Goal: Information Seeking & Learning: Understand process/instructions

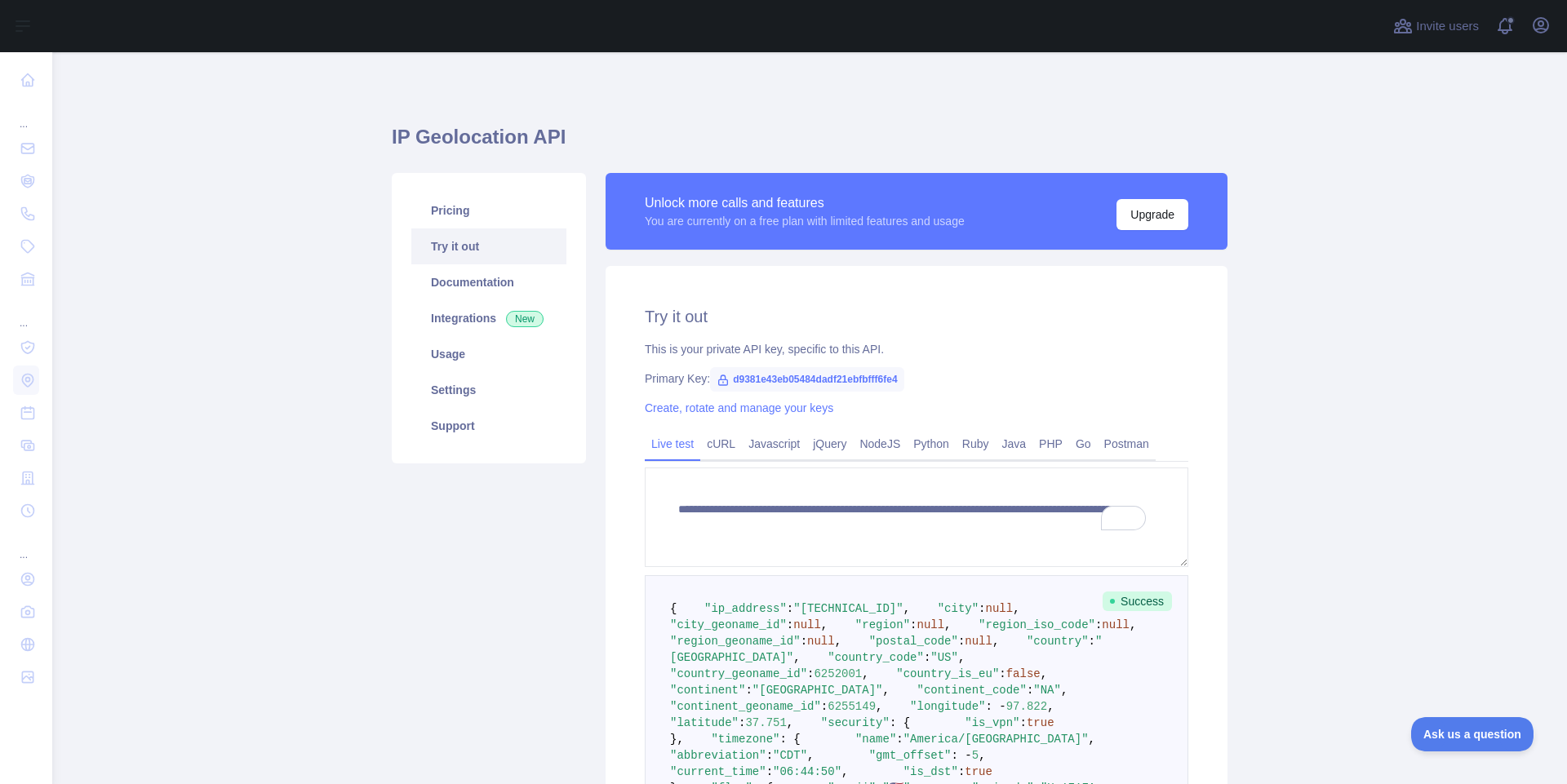
scroll to position [225, 0]
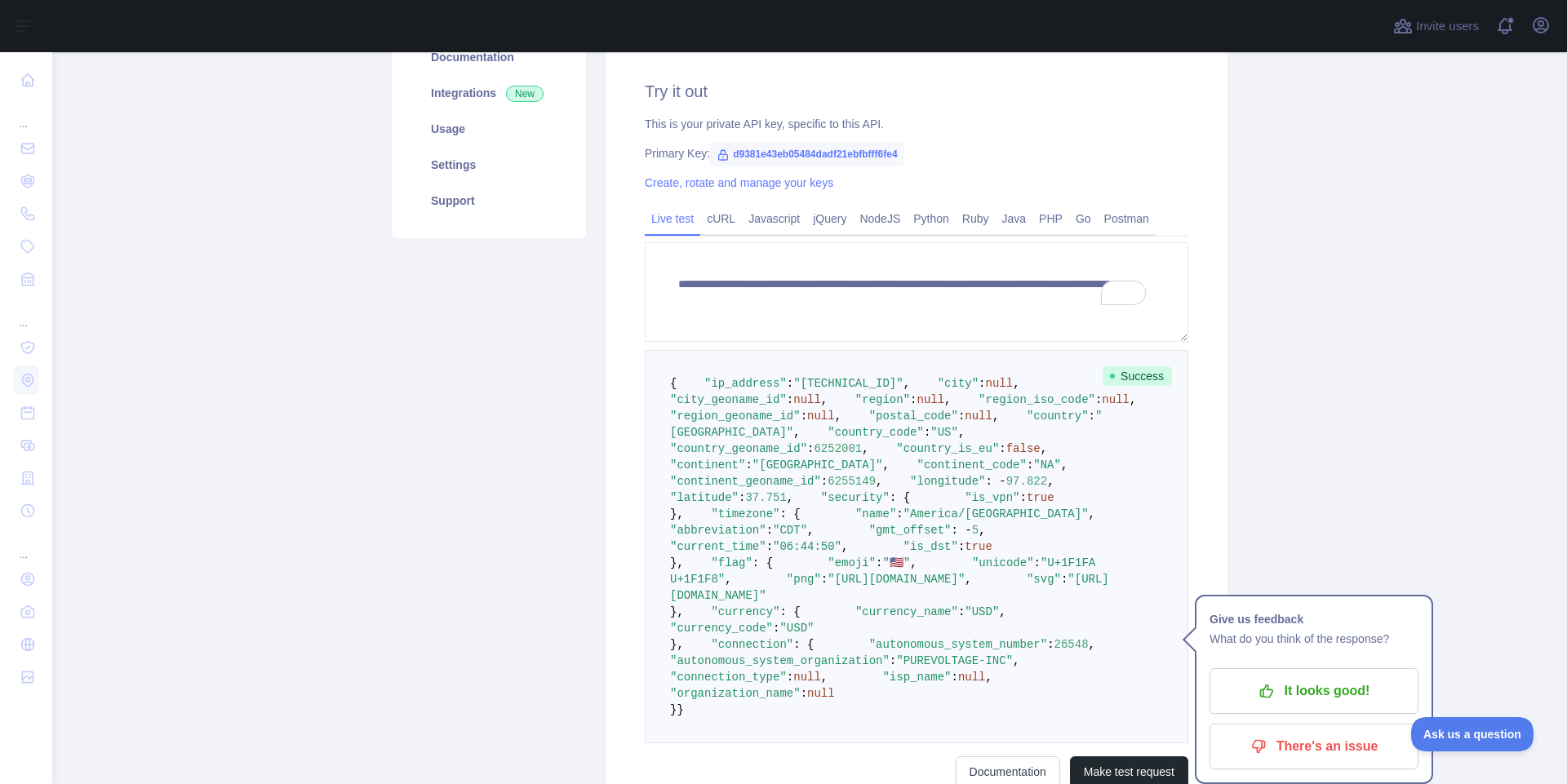
click at [1381, 417] on main "**********" at bounding box center [809, 418] width 1515 height 732
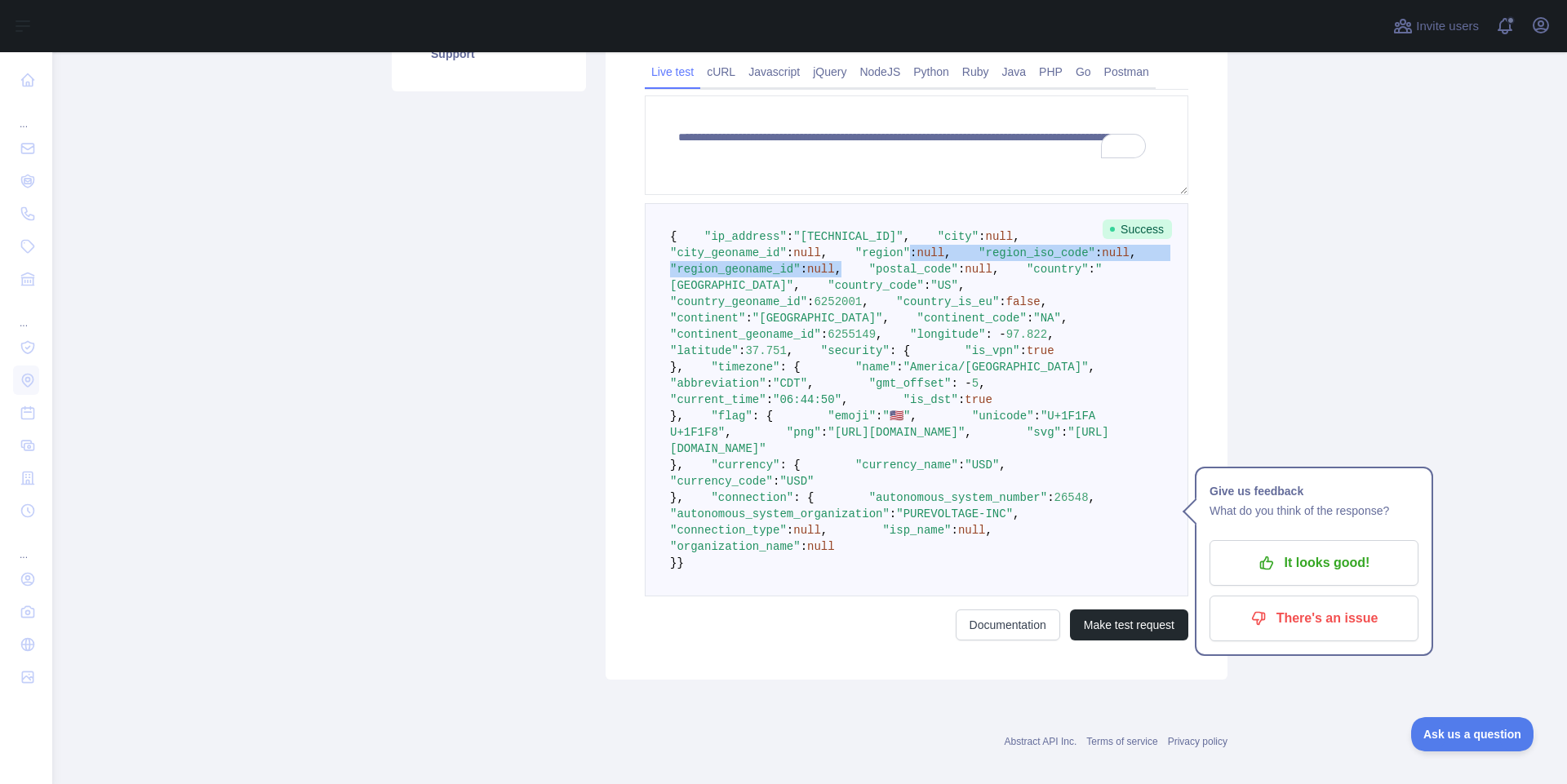
drag, startPoint x: 750, startPoint y: 296, endPoint x: 890, endPoint y: 329, distance: 143.8
click at [890, 329] on pre "{ "ip_address" : "[TECHNICAL_ID]" , "city" : null , "city_geoname_id" : null , …" at bounding box center [917, 400] width 544 height 394
click at [970, 348] on pre "{ "ip_address" : "[TECHNICAL_ID]" , "city" : null , "city_geoname_id" : null , …" at bounding box center [917, 400] width 544 height 394
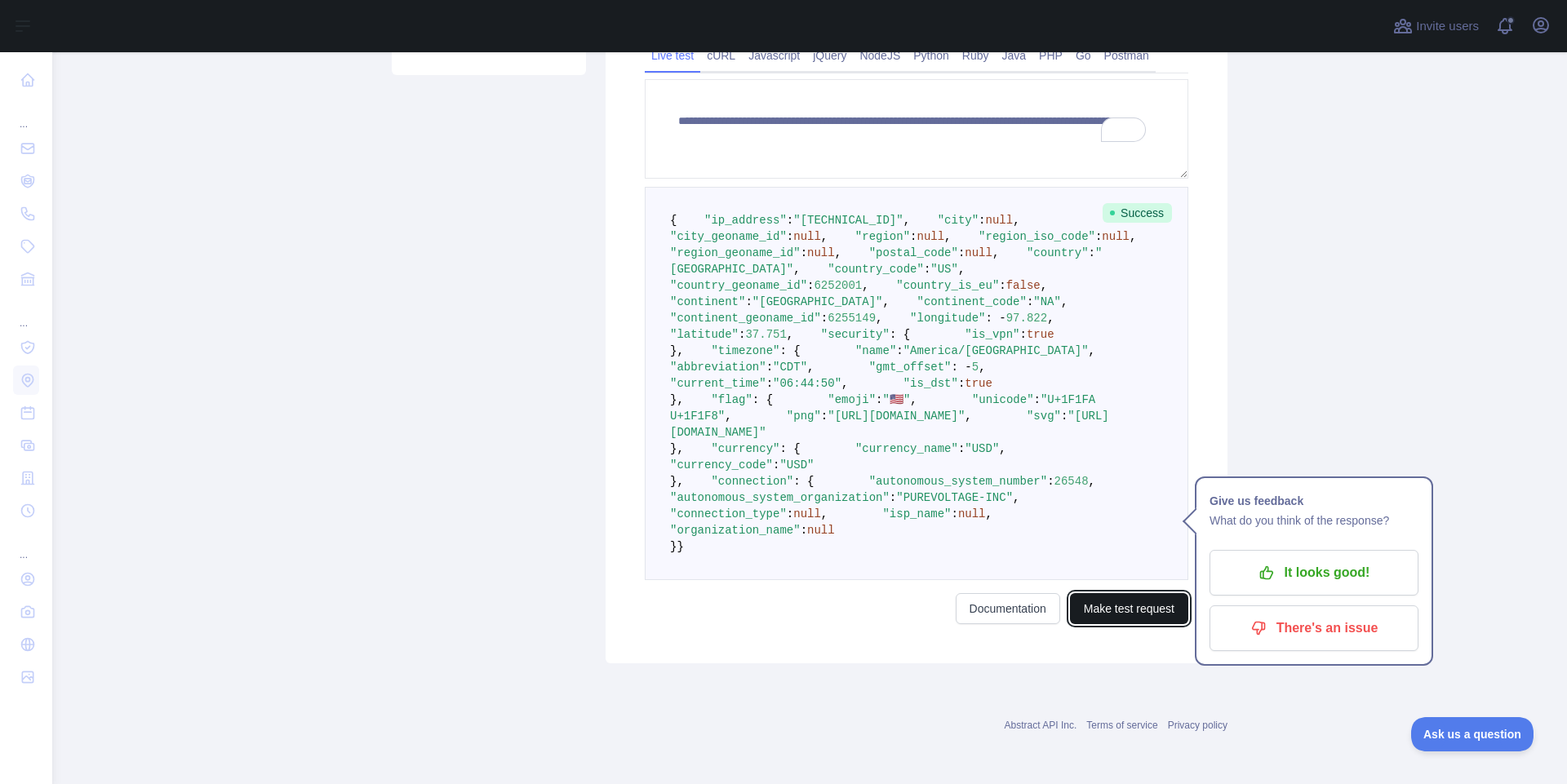
click at [1160, 614] on button "Make test request" at bounding box center [1130, 609] width 119 height 31
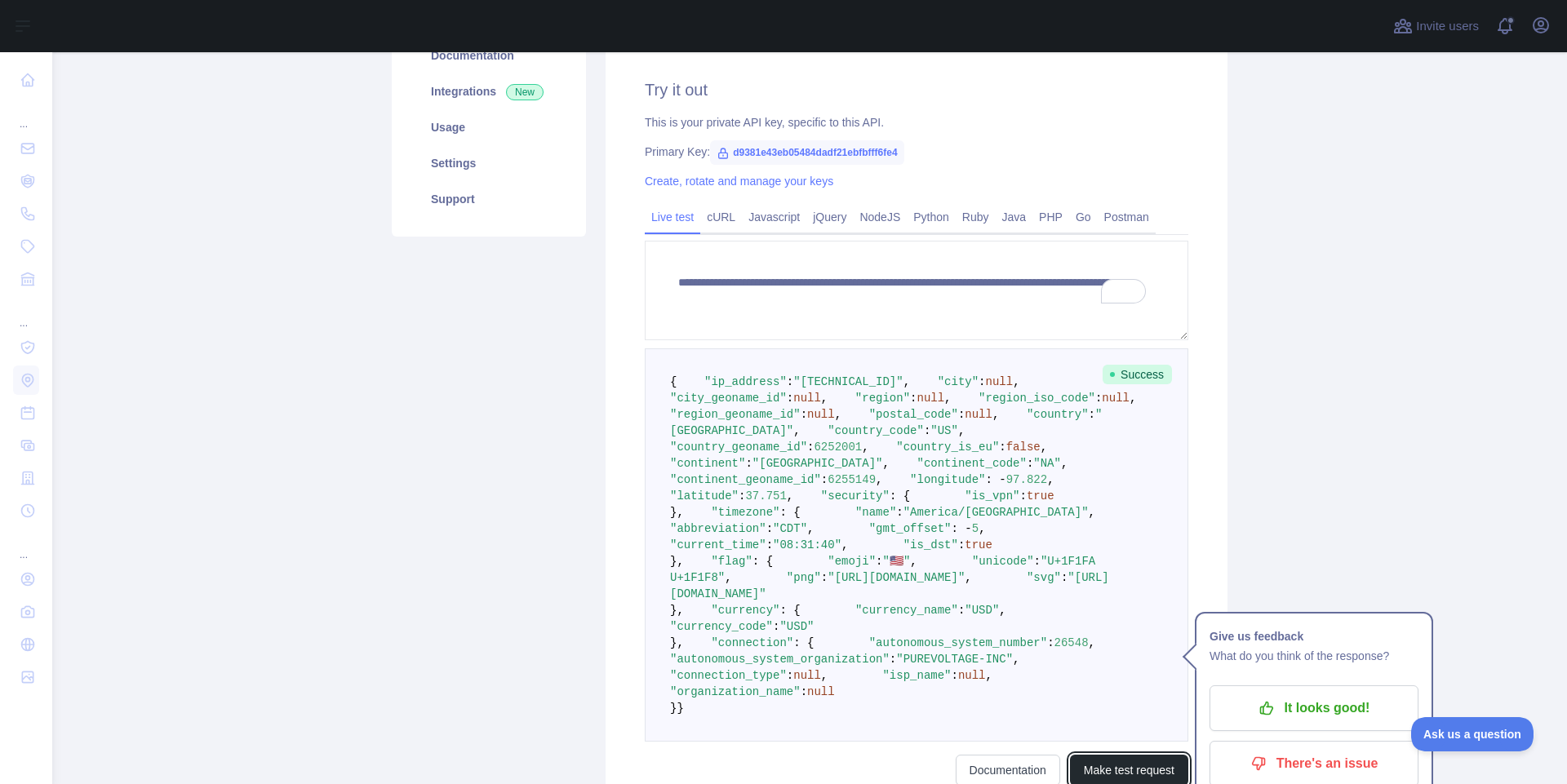
scroll to position [225, 0]
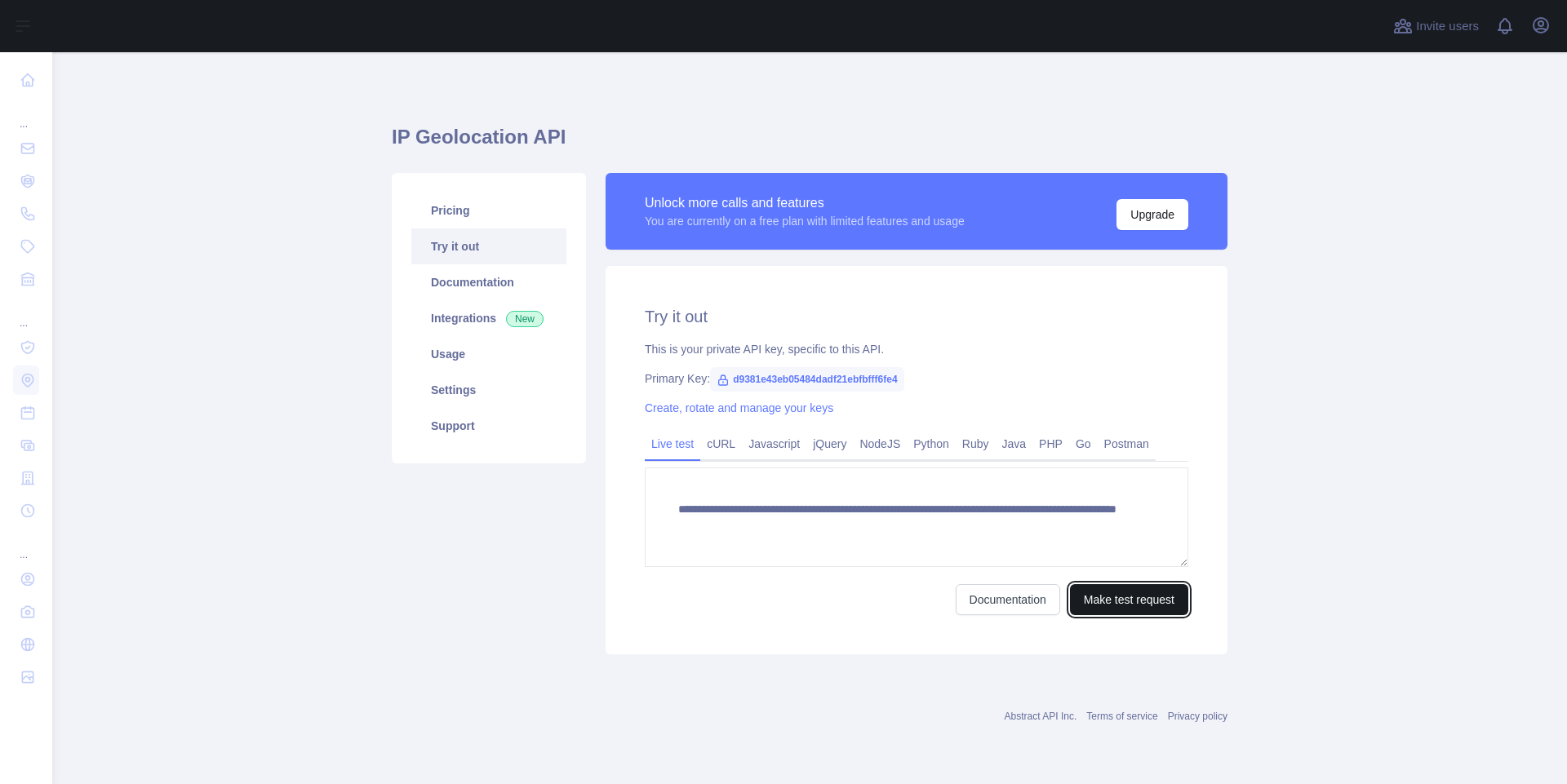
click at [1141, 604] on button "Make test request" at bounding box center [1130, 600] width 119 height 31
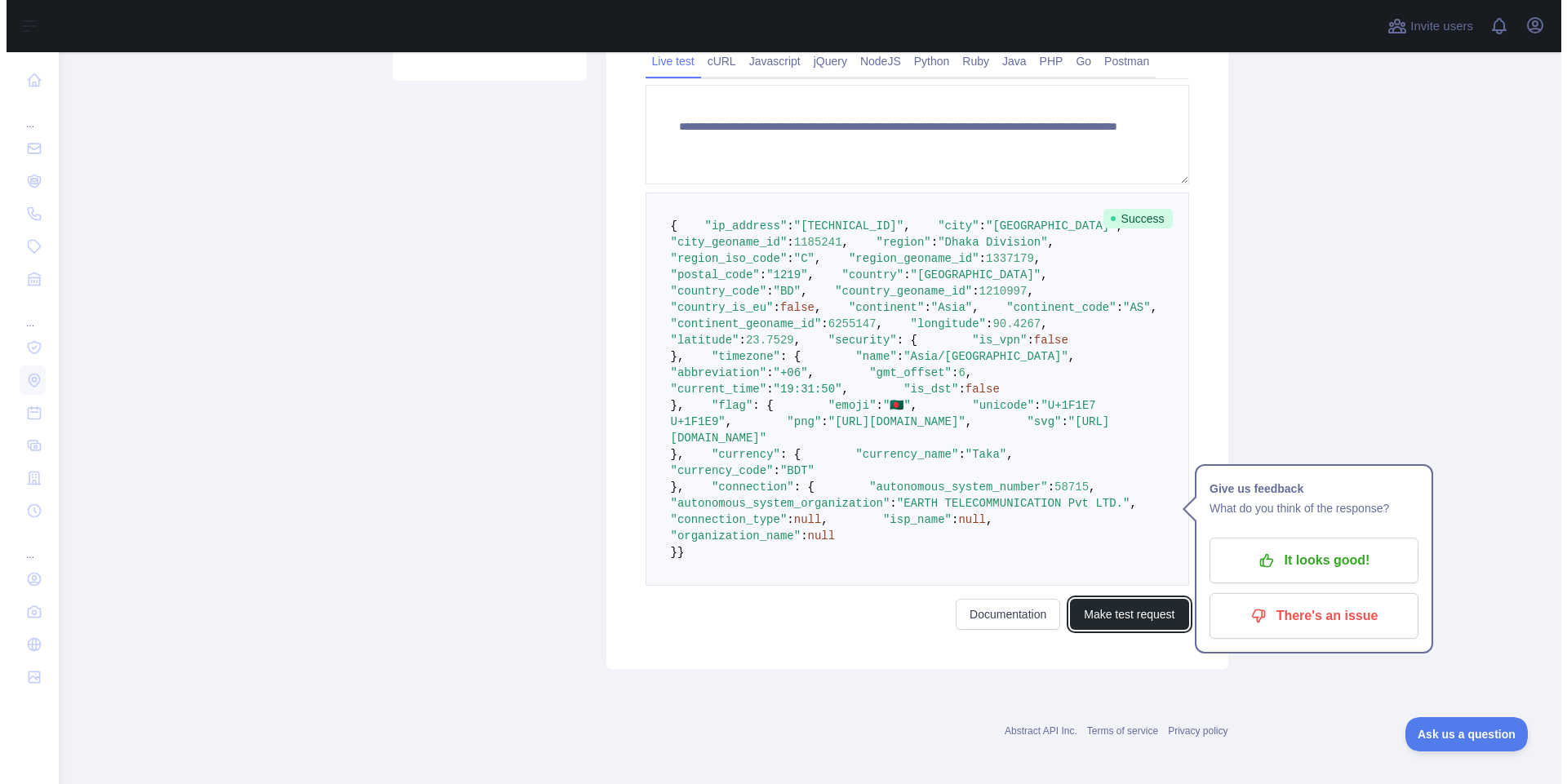
scroll to position [441, 0]
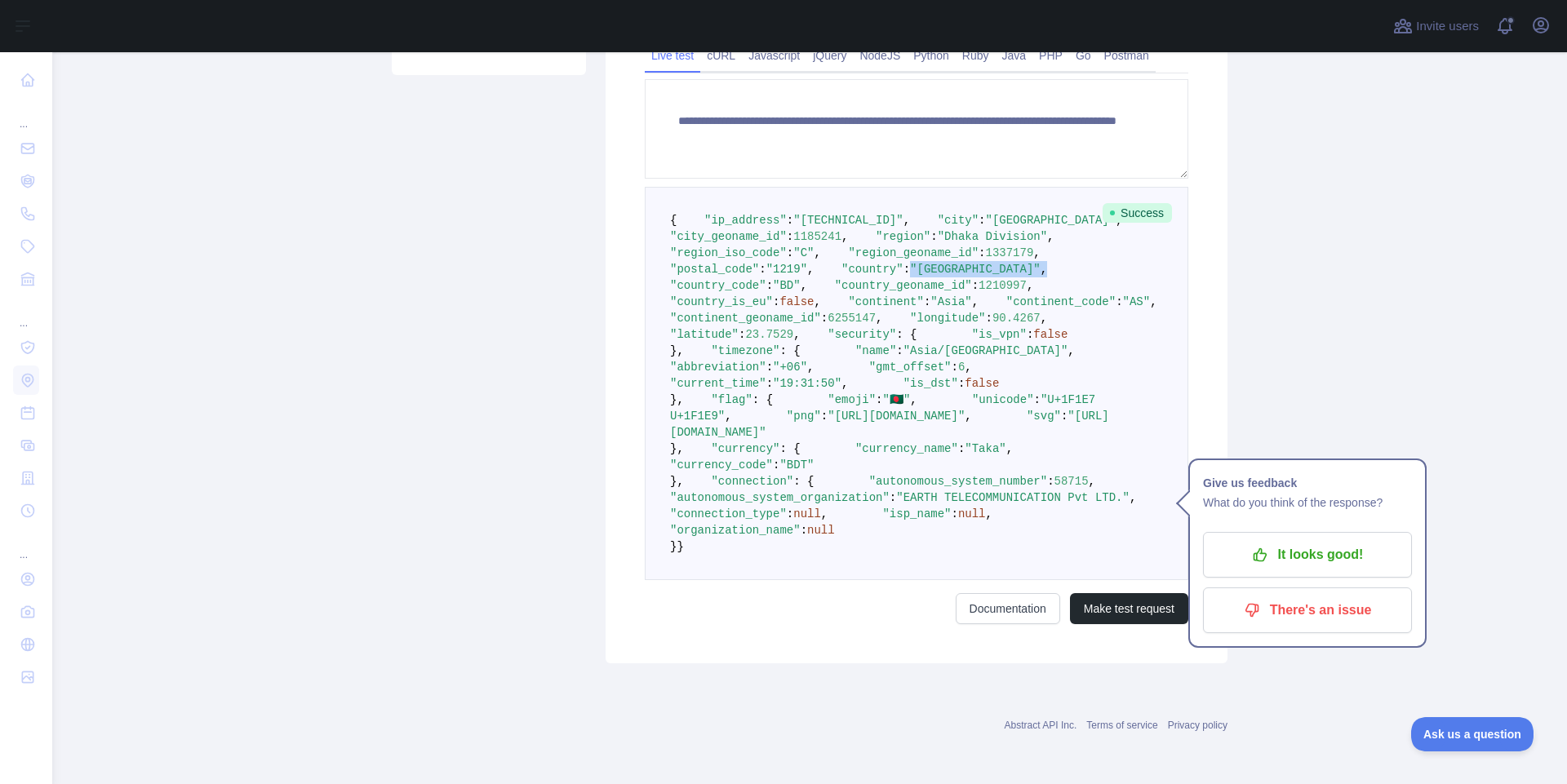
drag, startPoint x: 766, startPoint y: 298, endPoint x: 882, endPoint y: 309, distance: 116.5
click at [872, 306] on pre "{ "ip_address" : "[TECHNICAL_ID]" , "city" : "[GEOGRAPHIC_DATA]" , "city_geonam…" at bounding box center [917, 384] width 544 height 394
drag, startPoint x: 764, startPoint y: 233, endPoint x: 913, endPoint y: 239, distance: 149.1
click at [913, 239] on pre "{ "ip_address" : "[TECHNICAL_ID]" , "city" : "[GEOGRAPHIC_DATA]" , "city_geonam…" at bounding box center [917, 384] width 544 height 394
click at [930, 276] on pre "{ "ip_address" : "[TECHNICAL_ID]" , "city" : "[GEOGRAPHIC_DATA]" , "city_geonam…" at bounding box center [917, 384] width 544 height 394
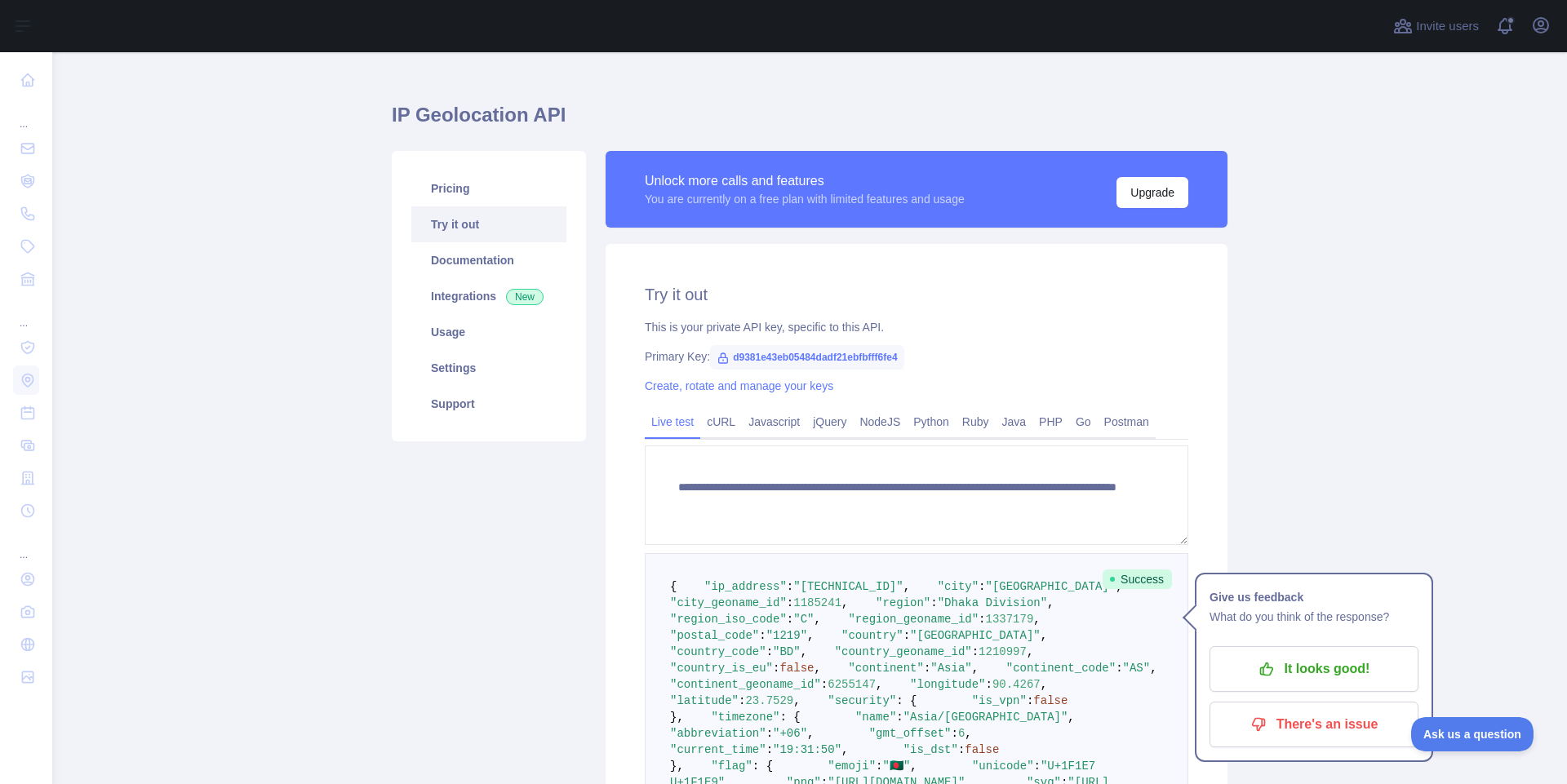
scroll to position [0, 0]
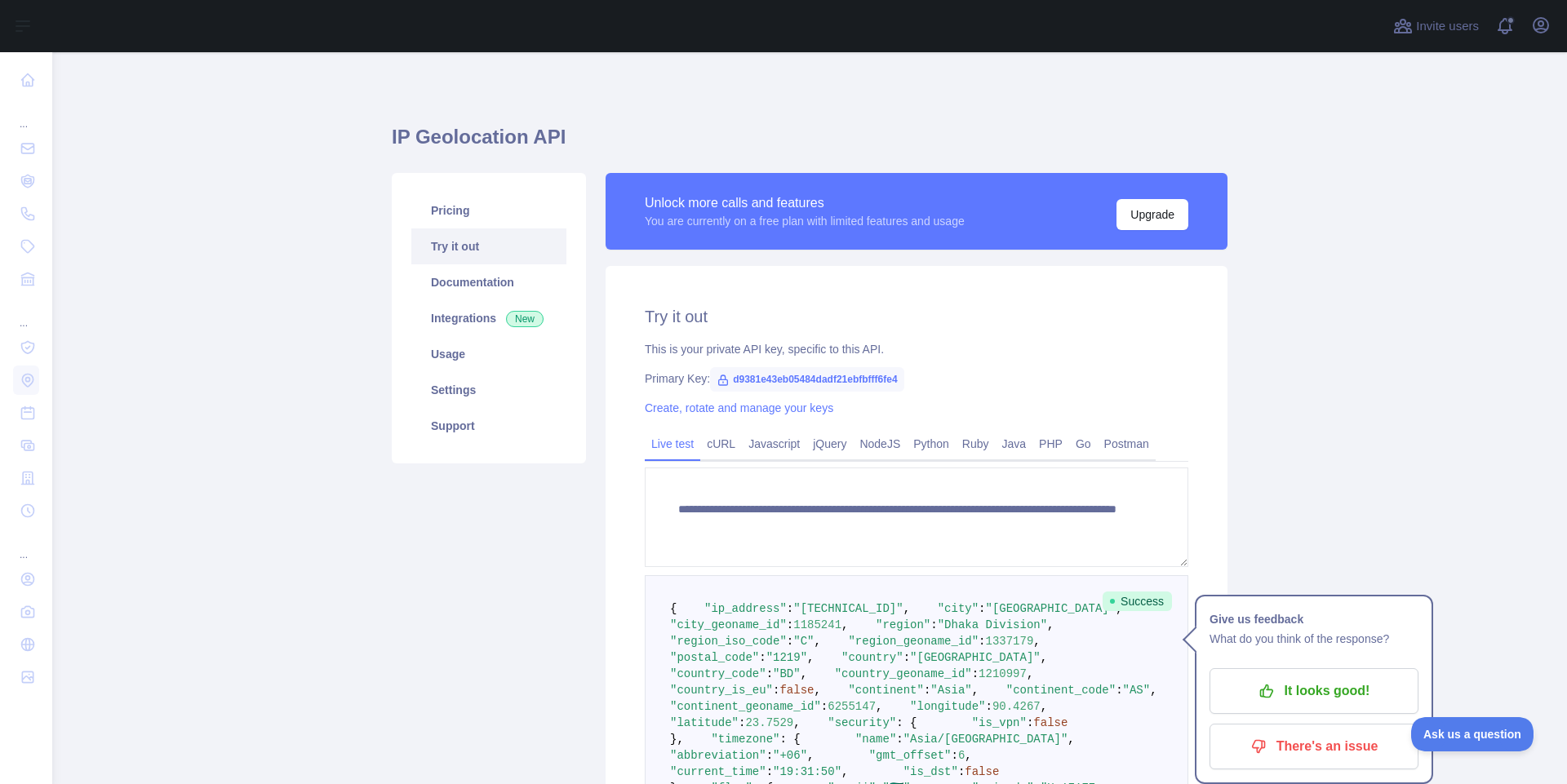
click at [1289, 488] on main "**********" at bounding box center [809, 418] width 1515 height 732
click at [1162, 126] on h1 "IP Geolocation API" at bounding box center [810, 144] width 836 height 40
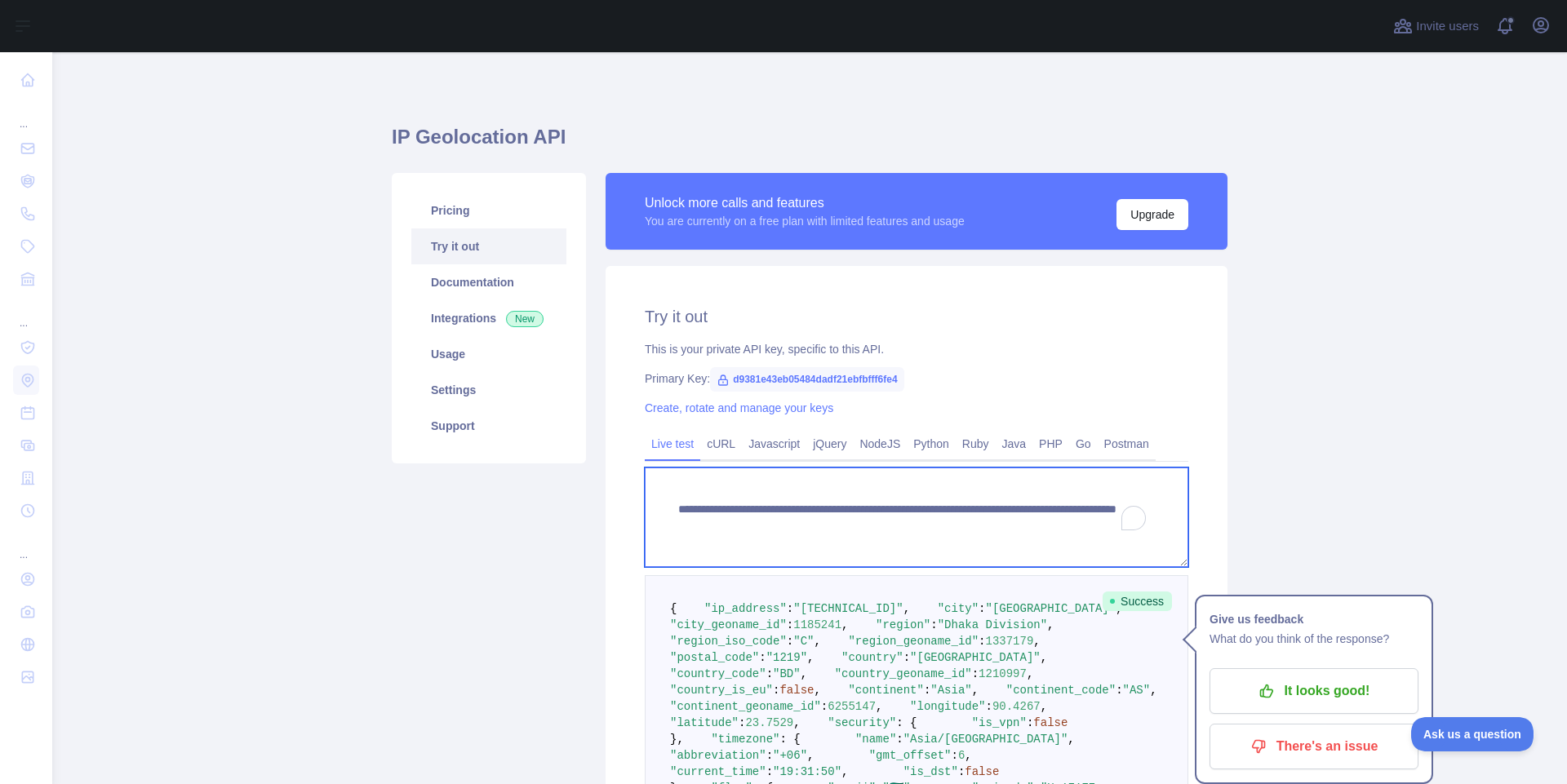
drag, startPoint x: 715, startPoint y: 524, endPoint x: 912, endPoint y: 516, distance: 197.2
click at [912, 516] on textarea "**********" at bounding box center [917, 517] width 544 height 100
click at [893, 550] on textarea "**********" at bounding box center [917, 517] width 544 height 100
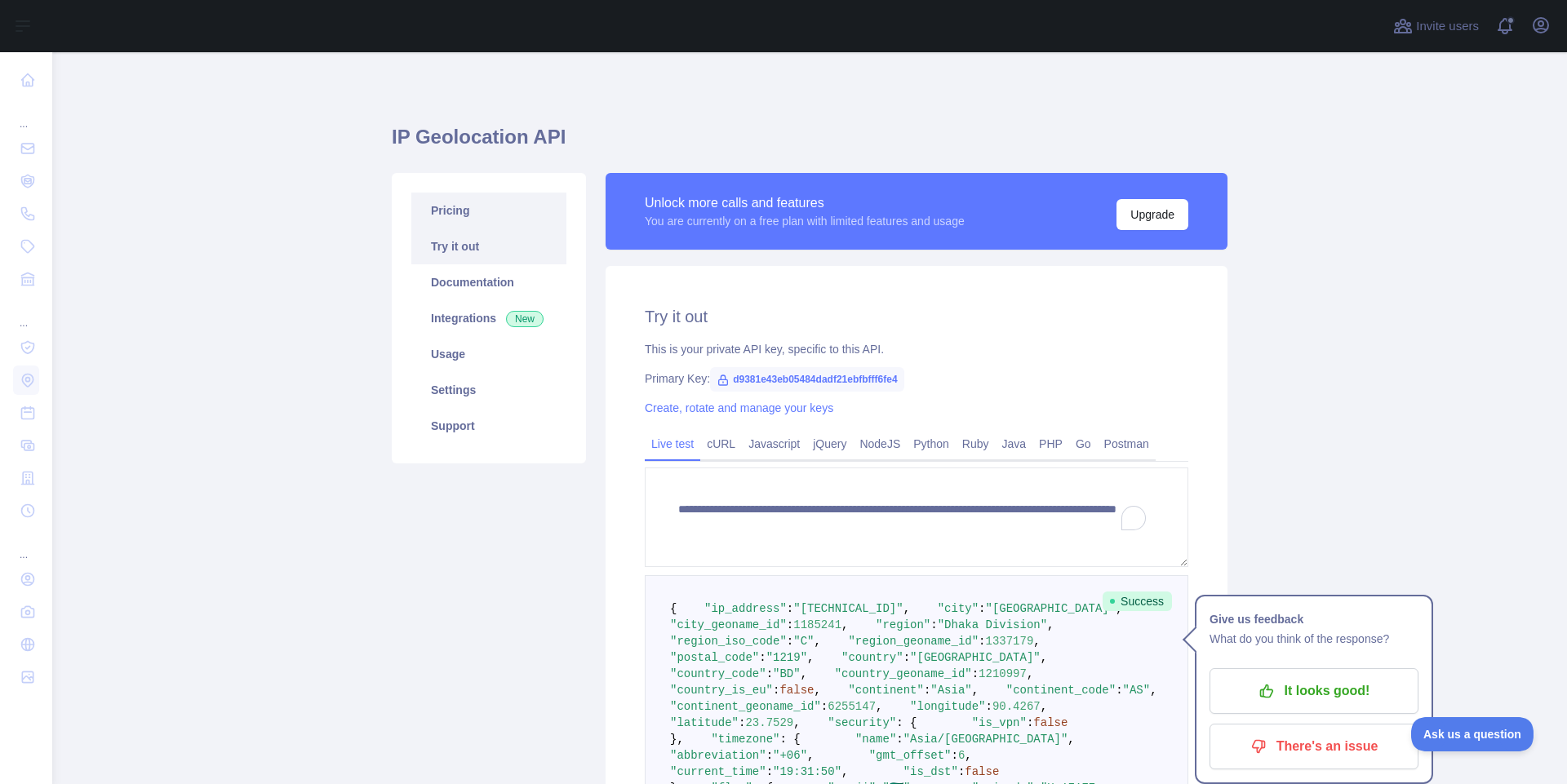
click at [440, 202] on link "Pricing" at bounding box center [489, 211] width 155 height 36
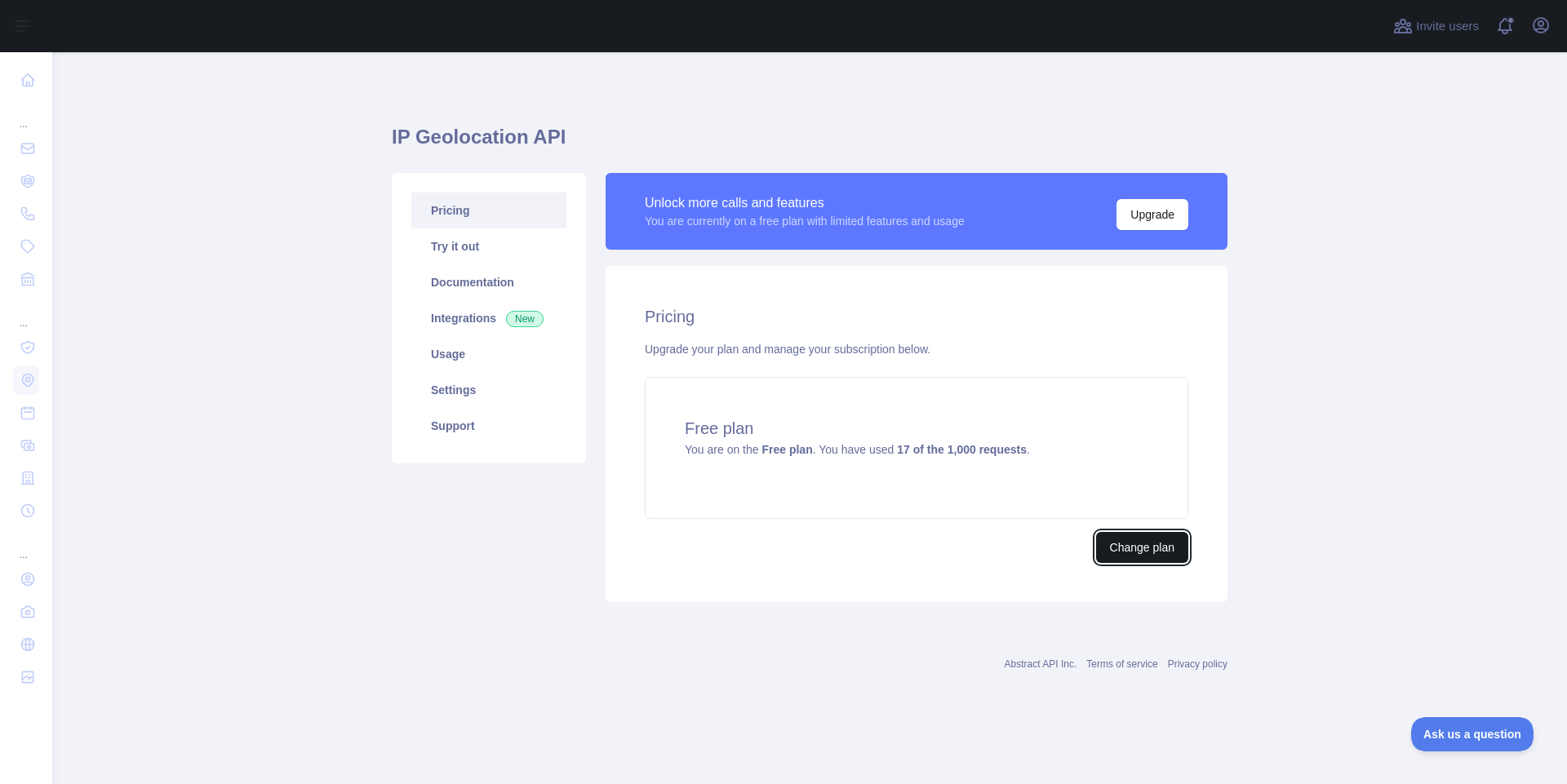
click at [1144, 547] on button "Change plan" at bounding box center [1143, 548] width 92 height 31
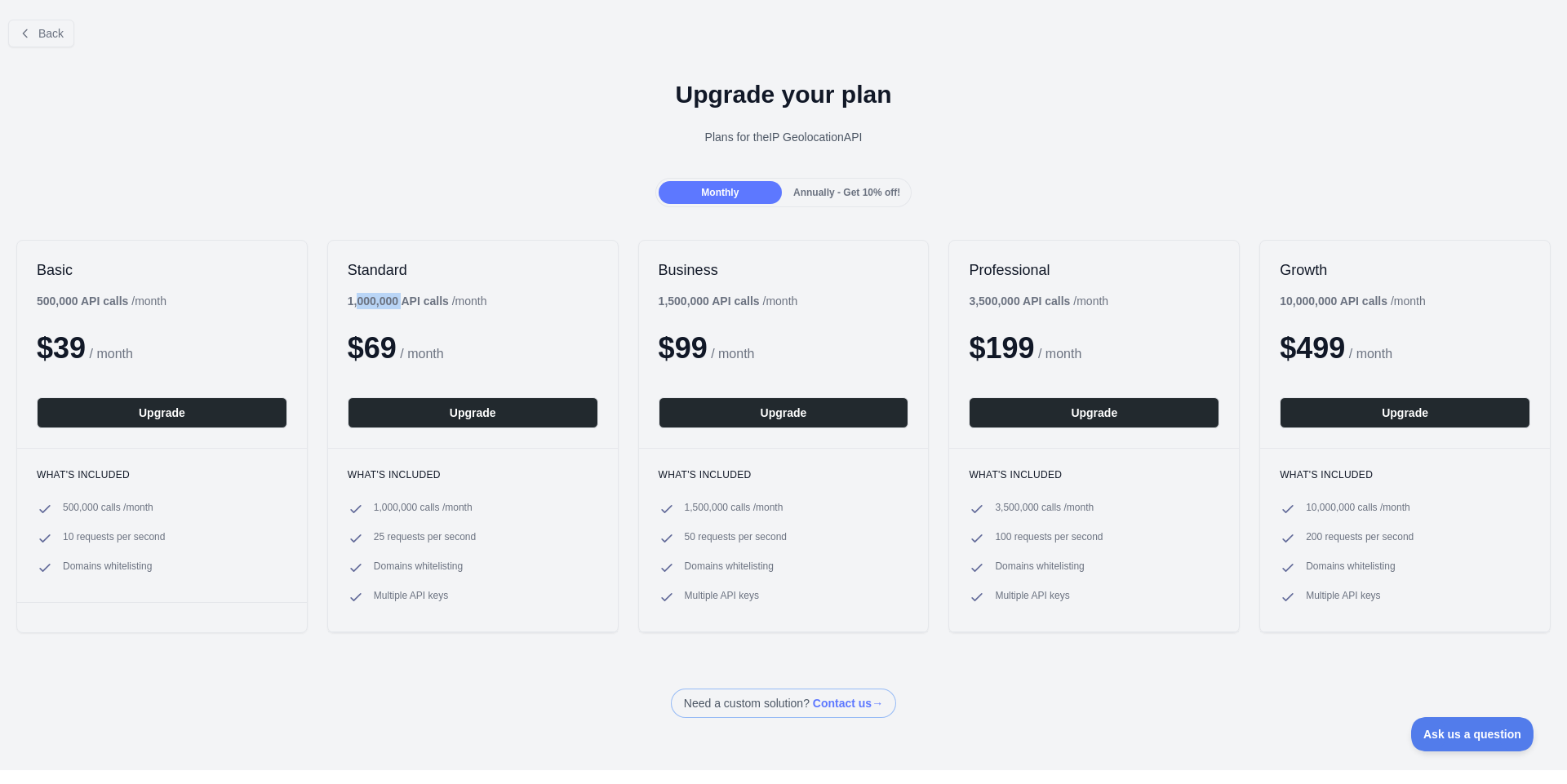
drag, startPoint x: 401, startPoint y: 304, endPoint x: 353, endPoint y: 303, distance: 48.0
click at [353, 303] on b "1,000,000 API calls" at bounding box center [398, 301] width 101 height 13
drag, startPoint x: 331, startPoint y: 302, endPoint x: 387, endPoint y: 296, distance: 56.3
click at [387, 296] on div "Standard 1,000,000 API calls / month $ 69 / month Upgrade" at bounding box center [473, 344] width 290 height 208
drag, startPoint x: 394, startPoint y: 347, endPoint x: 362, endPoint y: 346, distance: 32.0
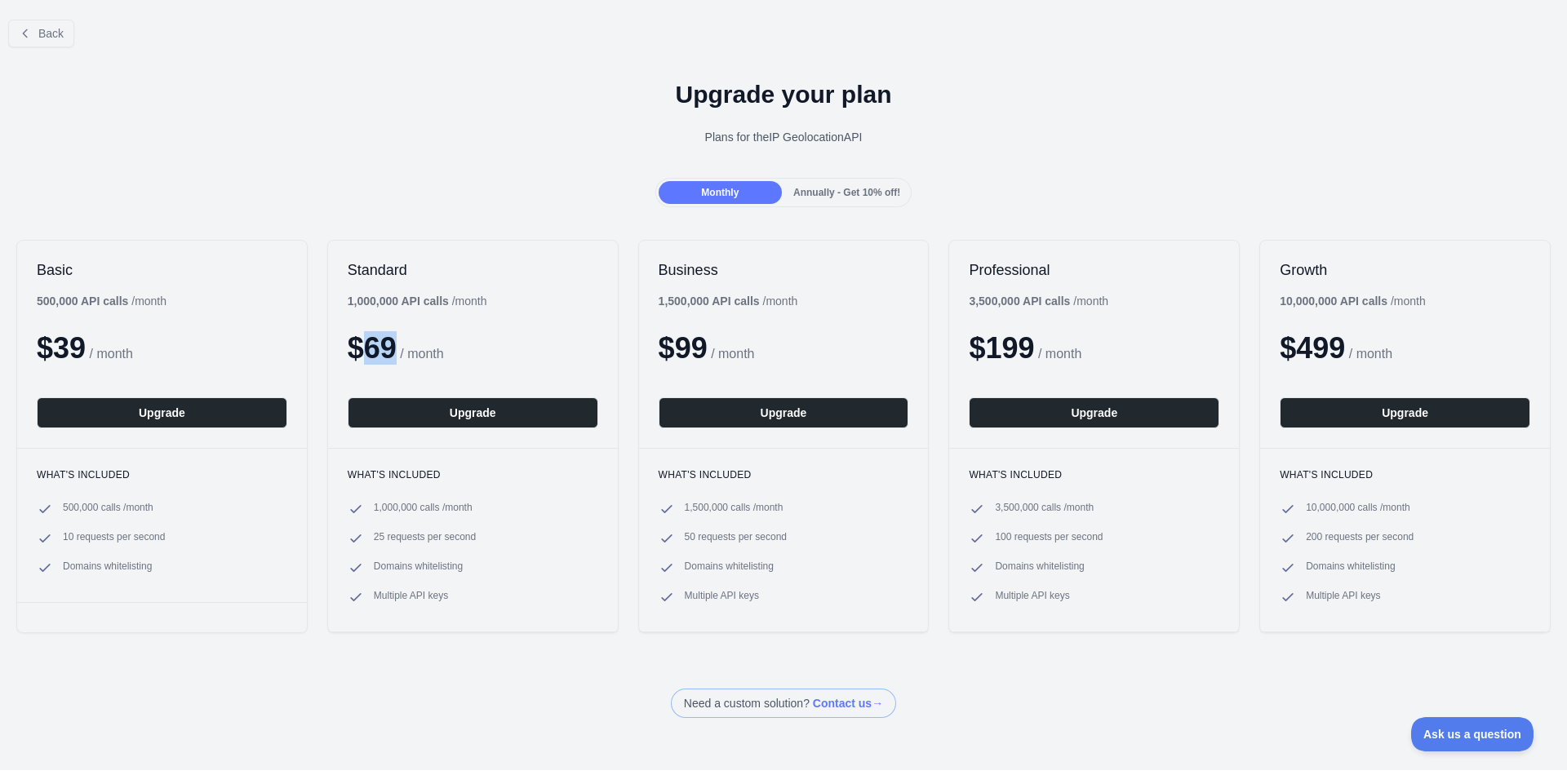
click at [362, 346] on span "$ 69" at bounding box center [372, 348] width 49 height 34
click at [508, 322] on div "Standard 1,000,000 API calls / month $ 69 / month Upgrade" at bounding box center [473, 344] width 290 height 208
drag, startPoint x: 652, startPoint y: 301, endPoint x: 686, endPoint y: 301, distance: 34.0
click at [686, 301] on div "Business 1,500,000 API calls / month $ 99 / month Upgrade" at bounding box center [784, 344] width 290 height 208
click at [707, 318] on div "Business 1,500,000 API calls / month $ 99 / month Upgrade" at bounding box center [784, 344] width 290 height 208
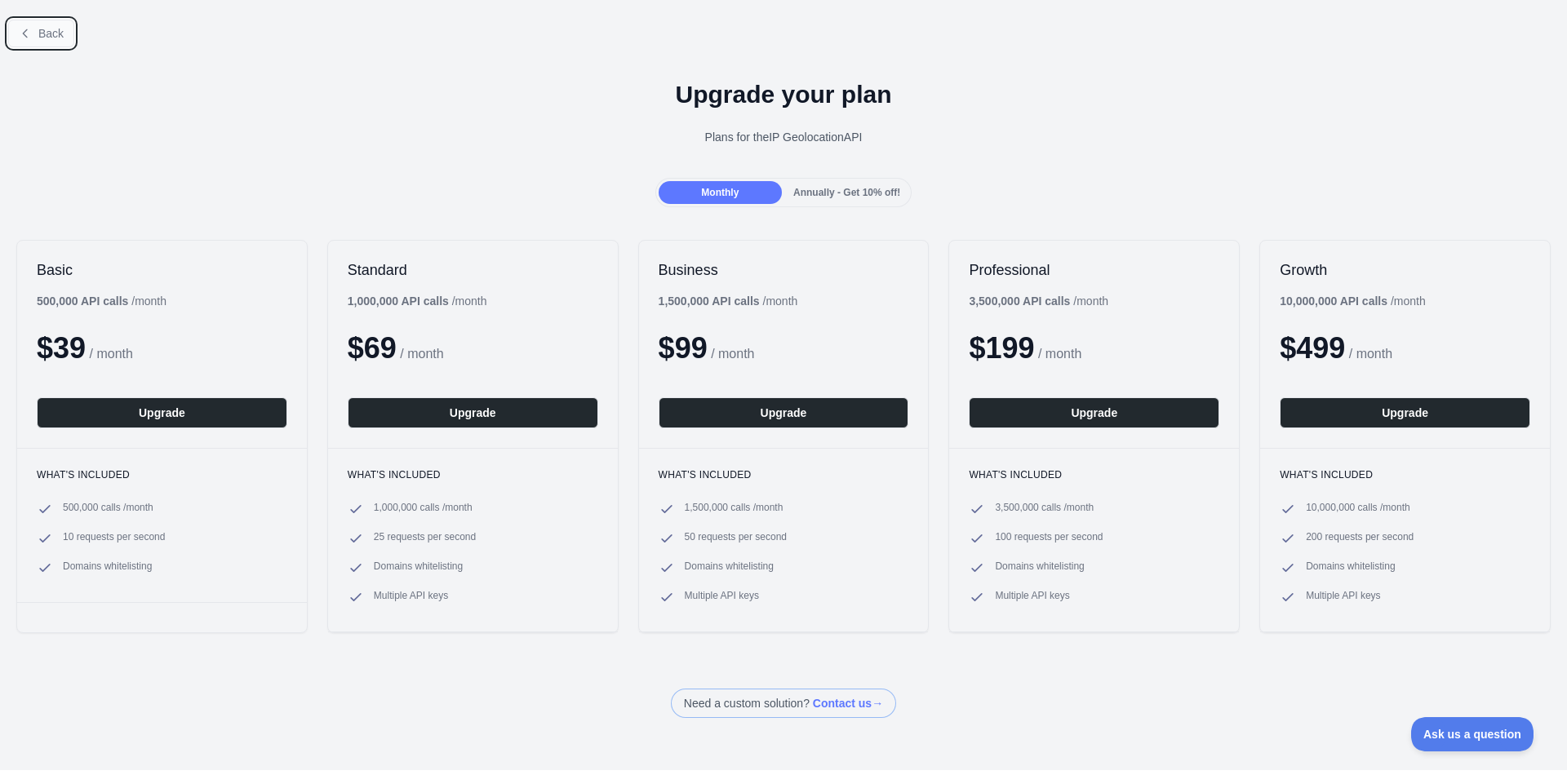
click at [46, 36] on span "Back" at bounding box center [51, 34] width 26 height 13
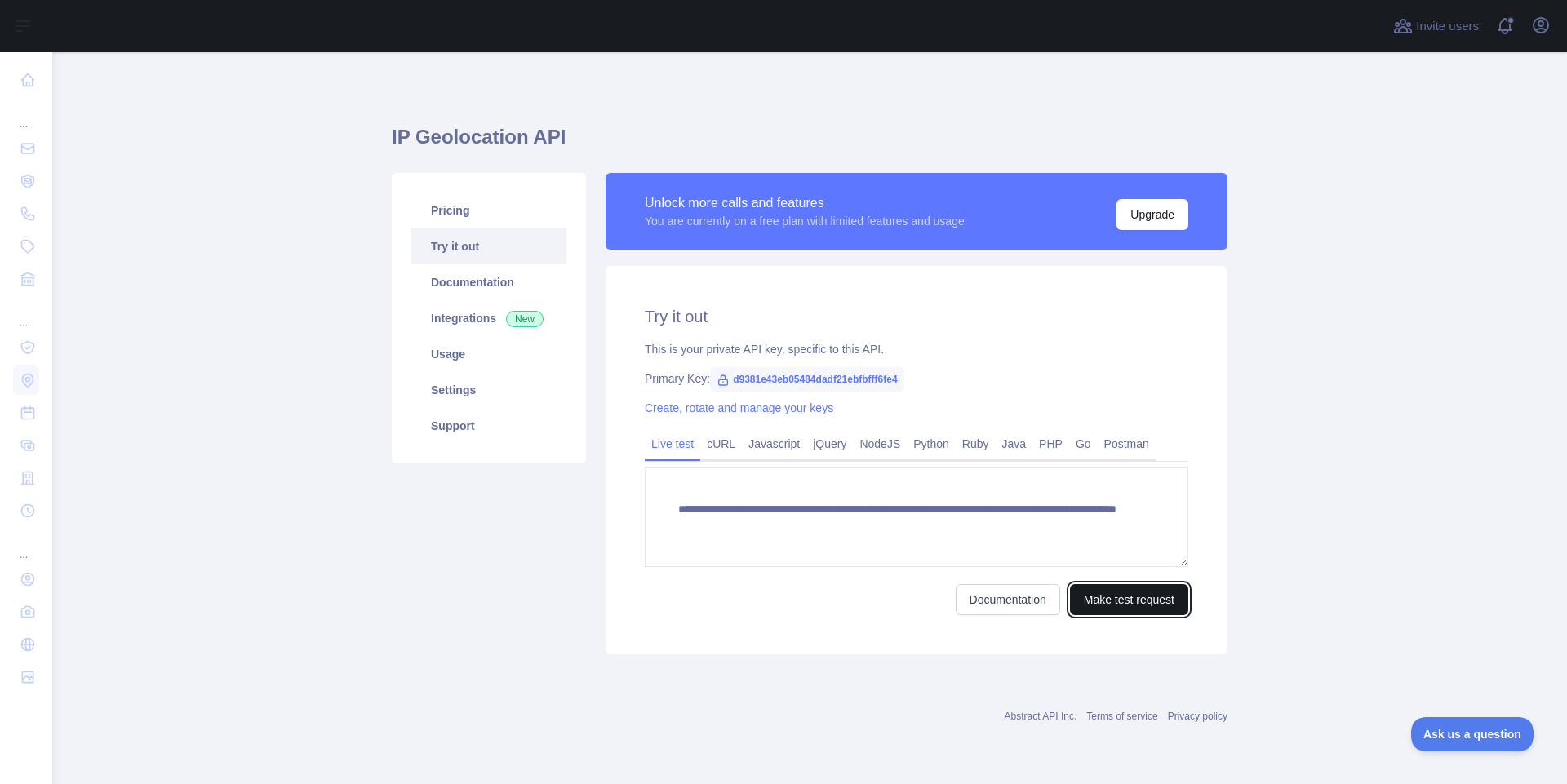
click at [1116, 595] on button "Make test request" at bounding box center [1130, 600] width 119 height 31
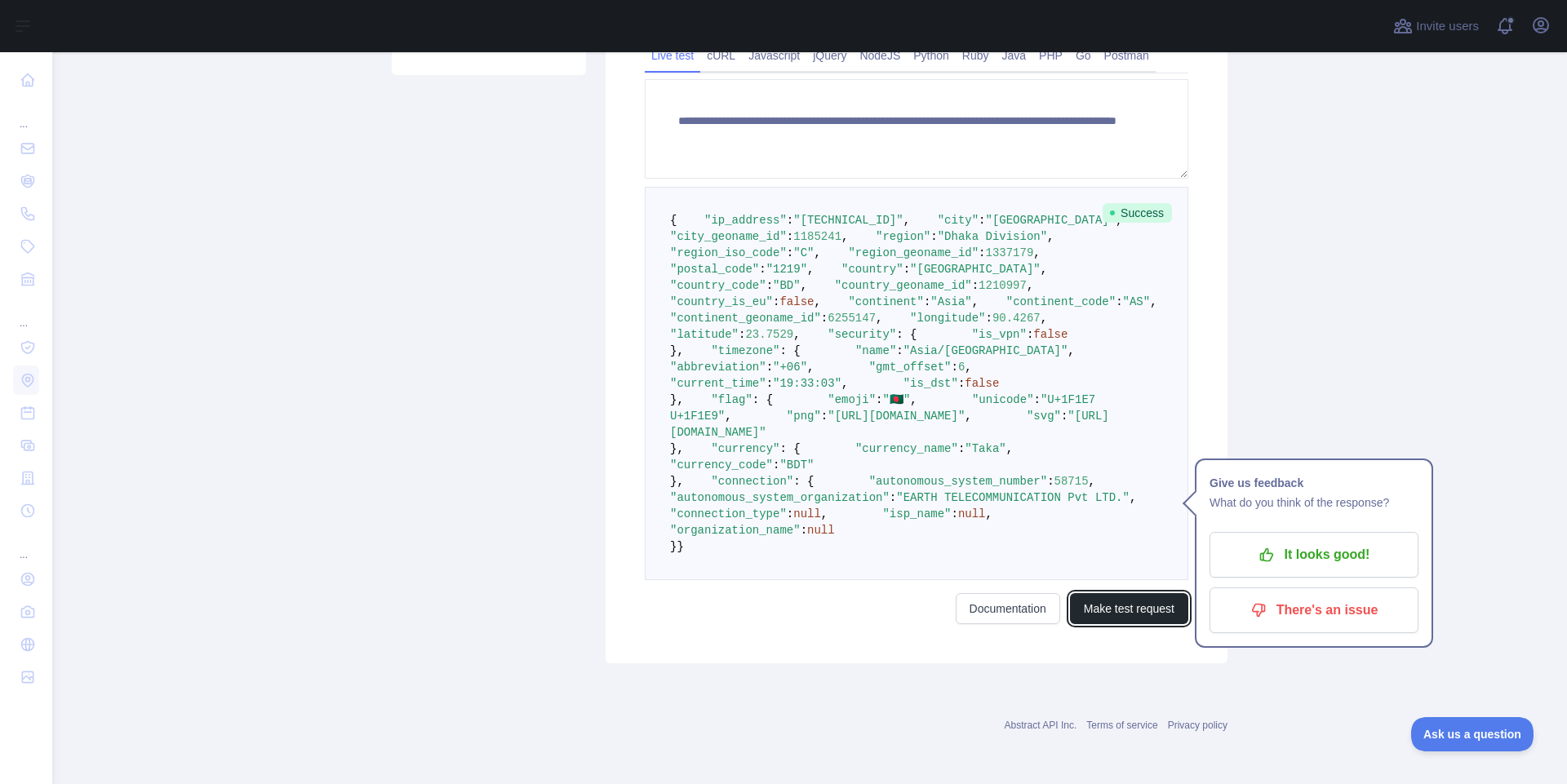
scroll to position [735, 0]
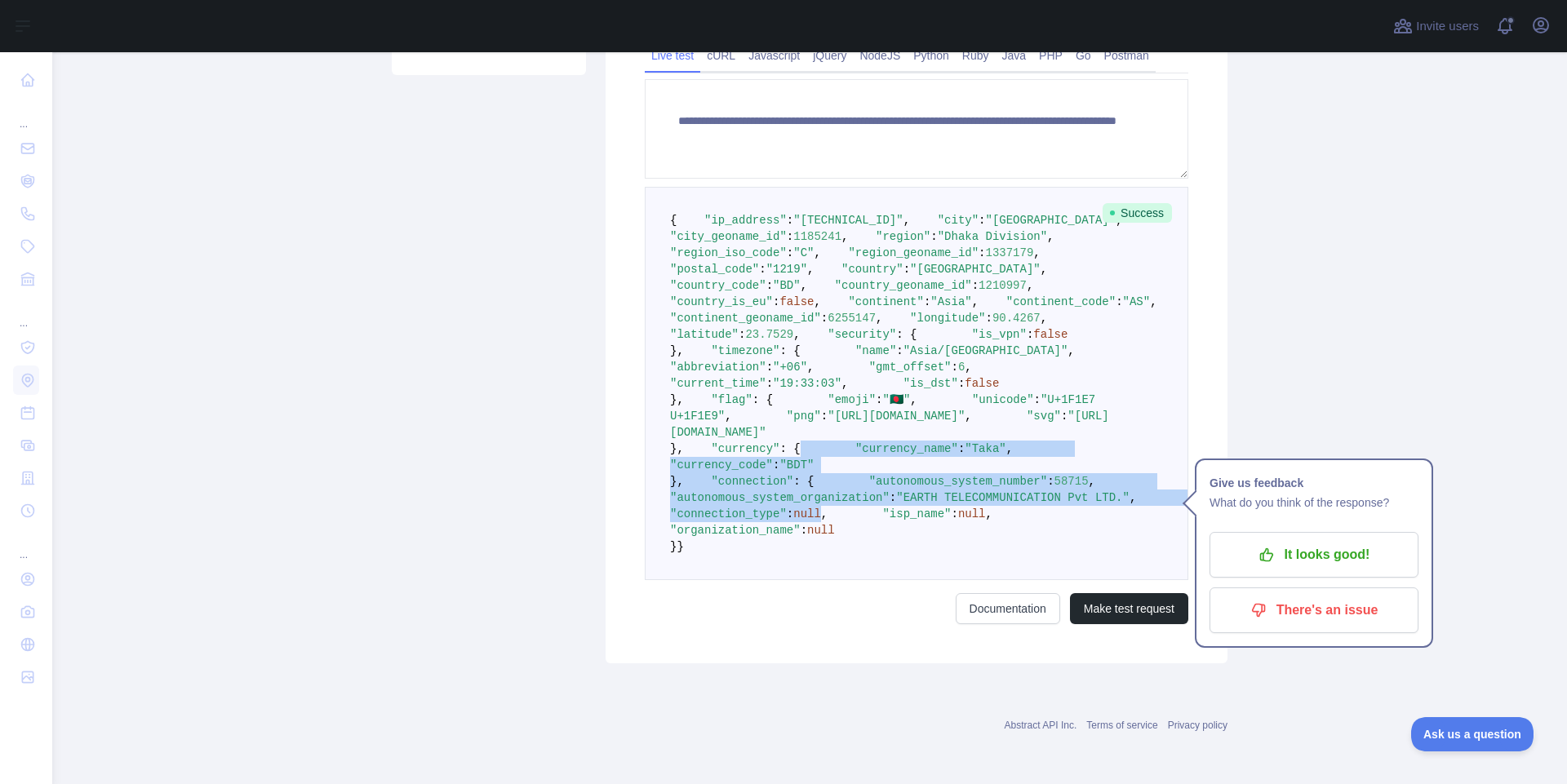
drag, startPoint x: 879, startPoint y: 575, endPoint x: 804, endPoint y: 452, distance: 144.1
click at [804, 452] on pre "{ "ip_address" : "144.48.119.69" , "city" : "Dhaka" , "city_geoname_id" : 11852…" at bounding box center [917, 384] width 544 height 394
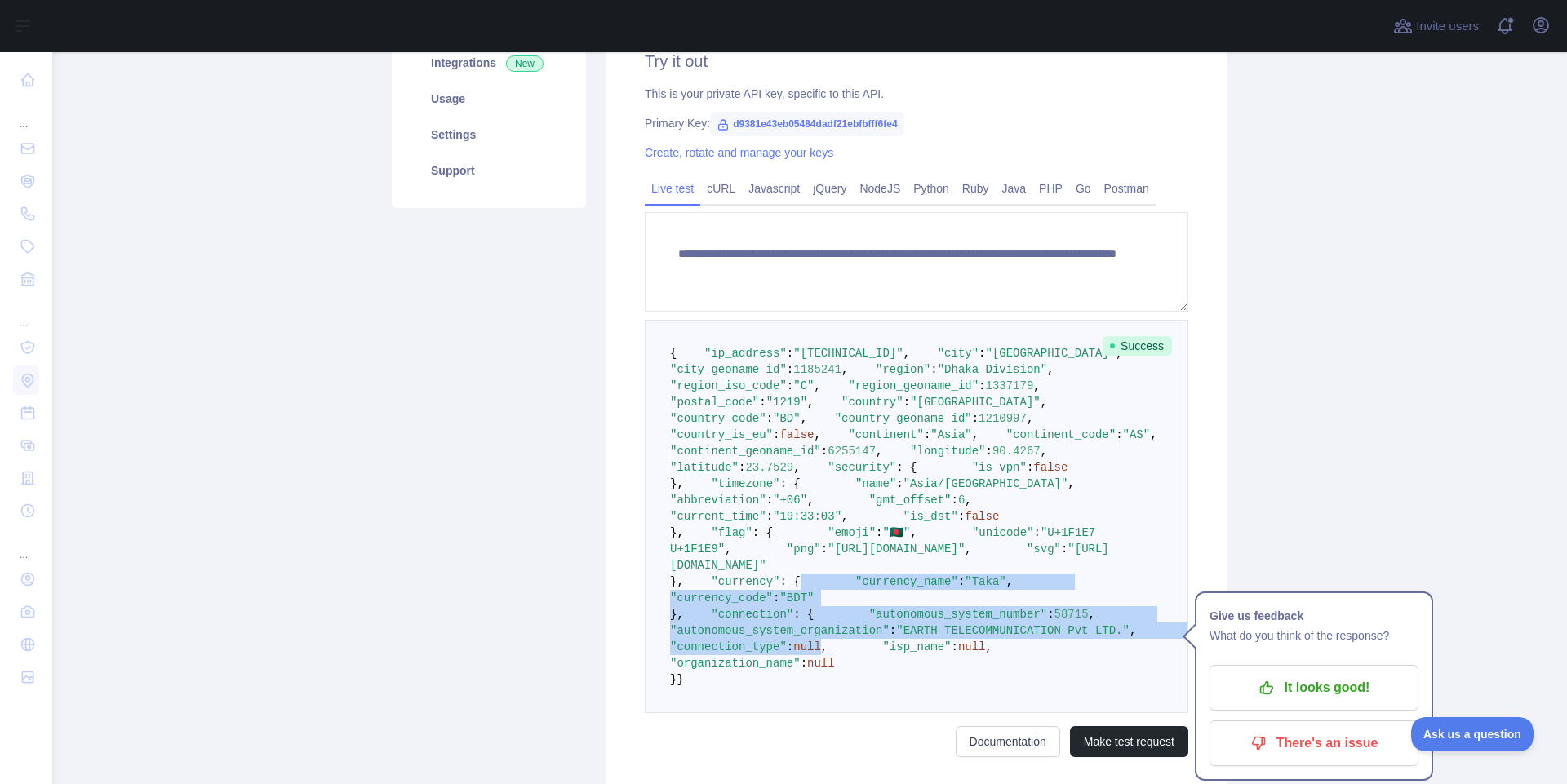
scroll to position [294, 0]
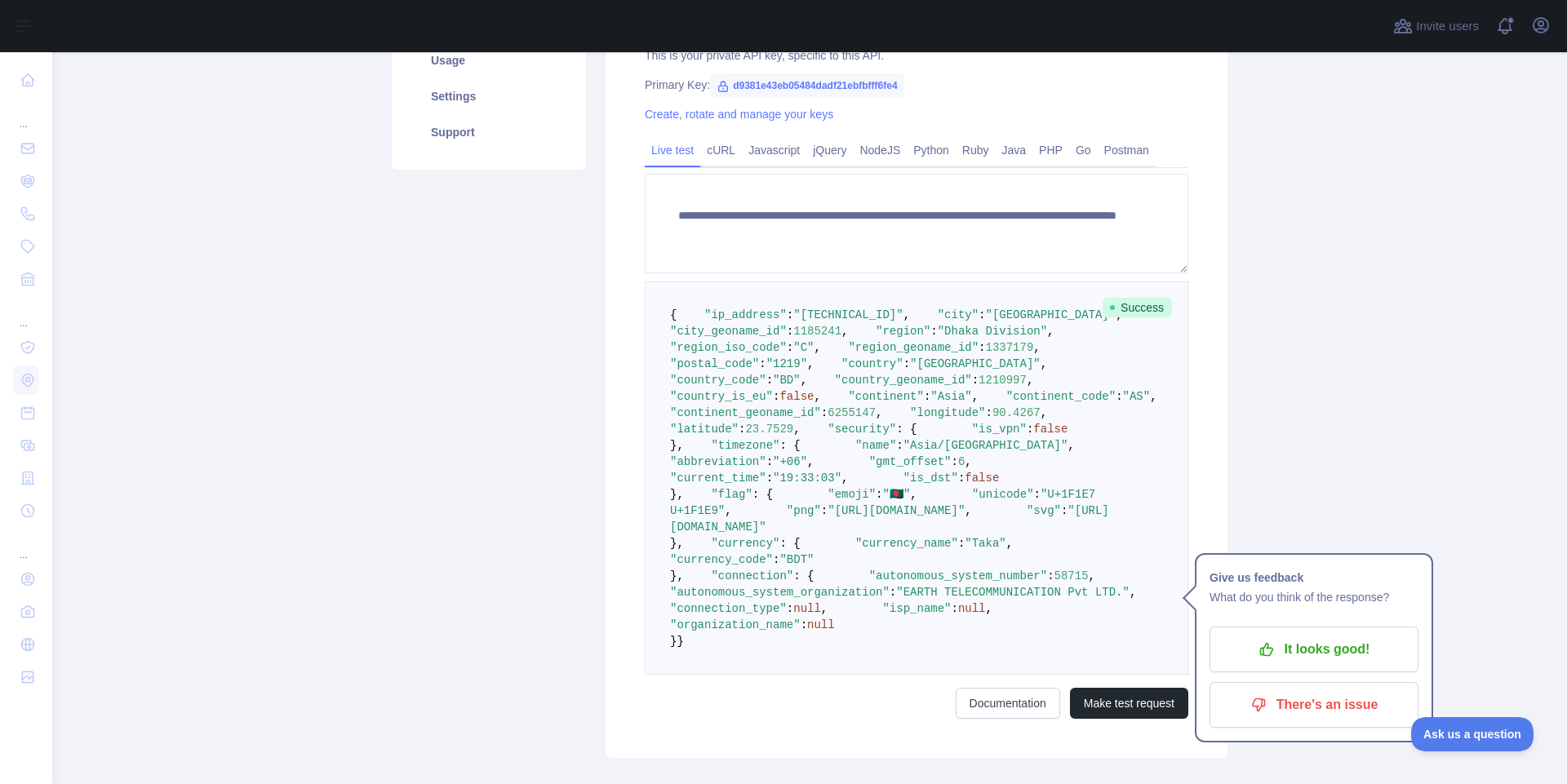
click at [938, 338] on span ""Dhaka Division"" at bounding box center [992, 331] width 110 height 13
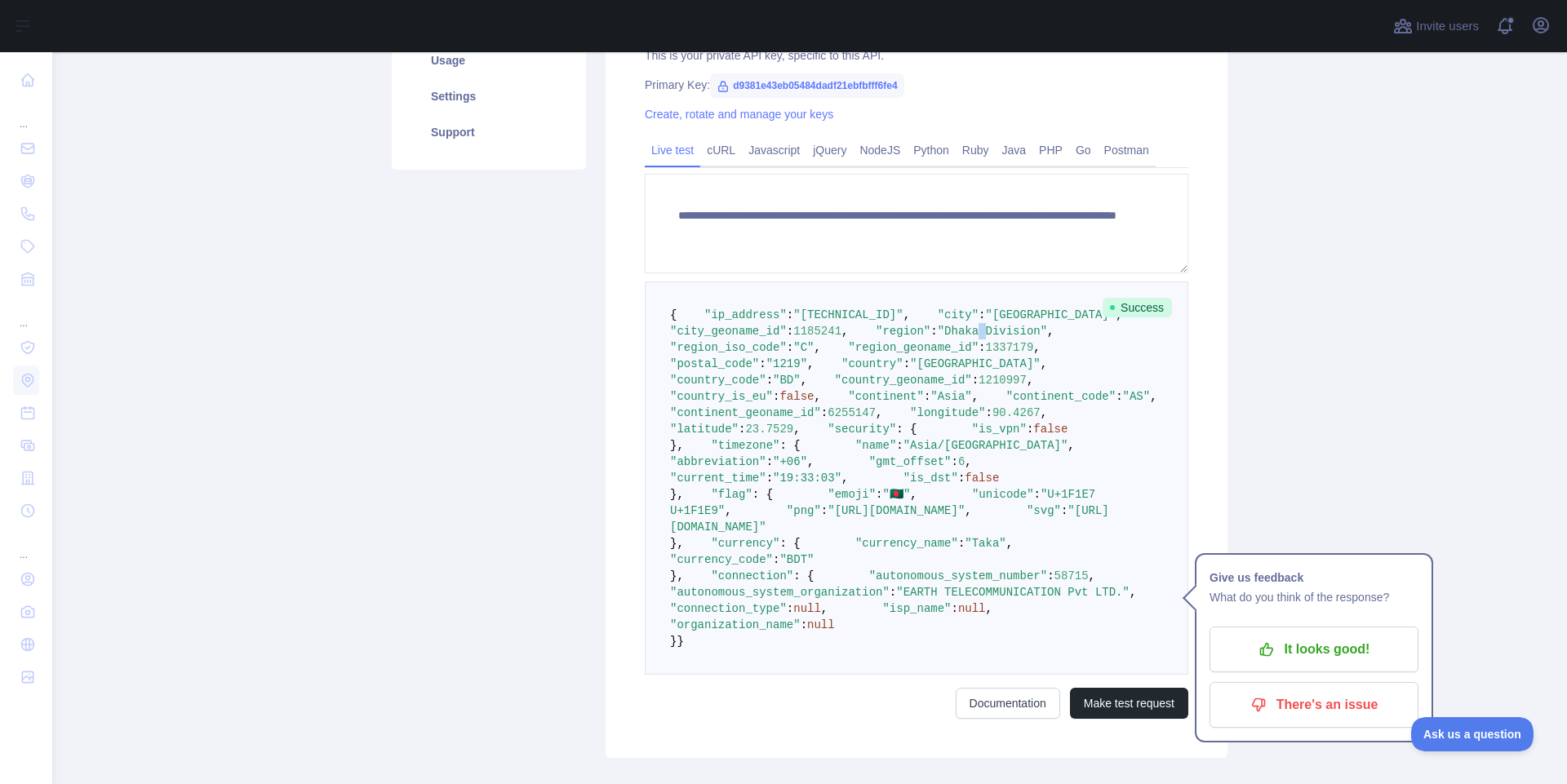
click at [938, 338] on span ""Dhaka Division"" at bounding box center [992, 331] width 110 height 13
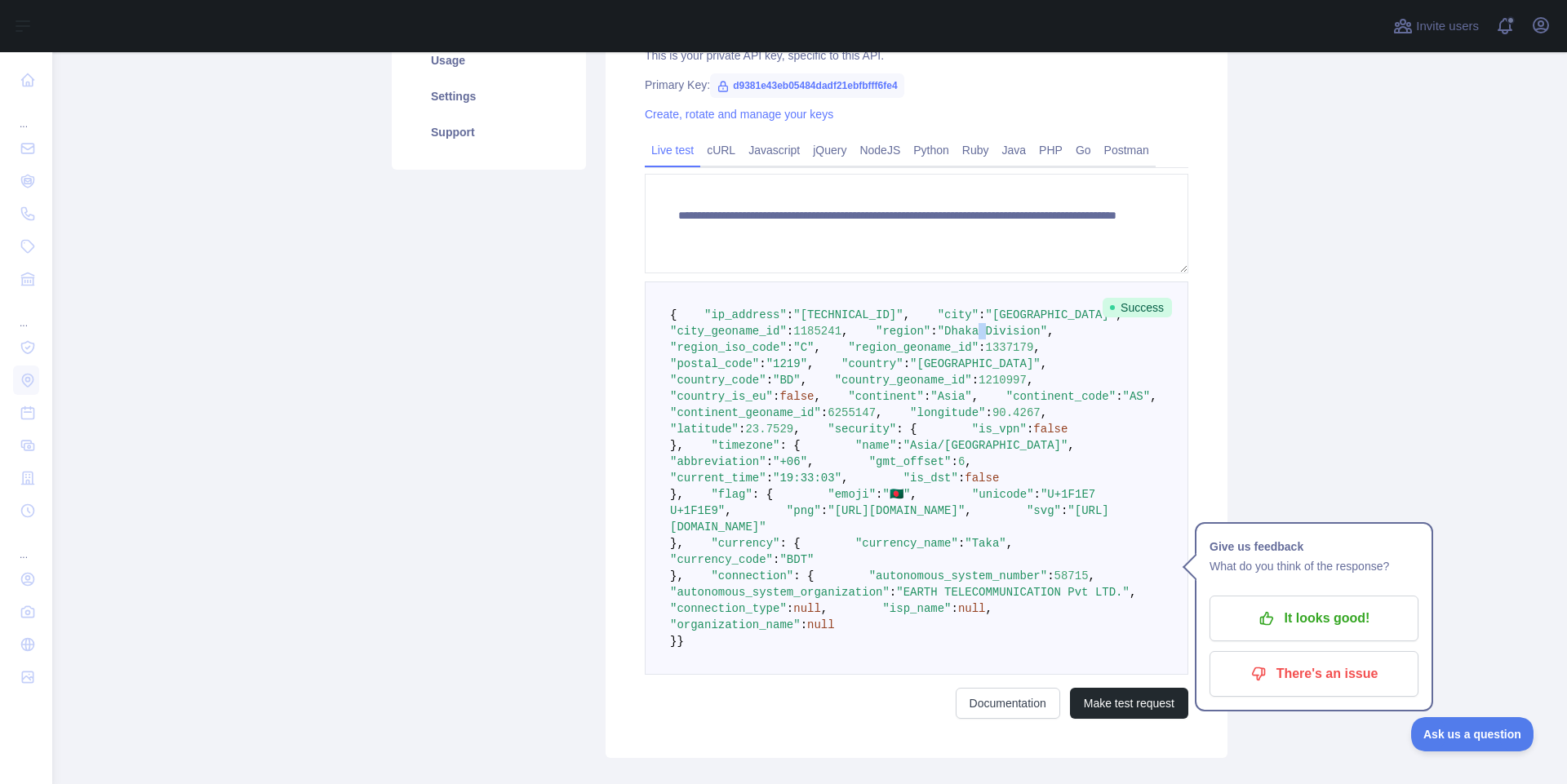
scroll to position [0, 0]
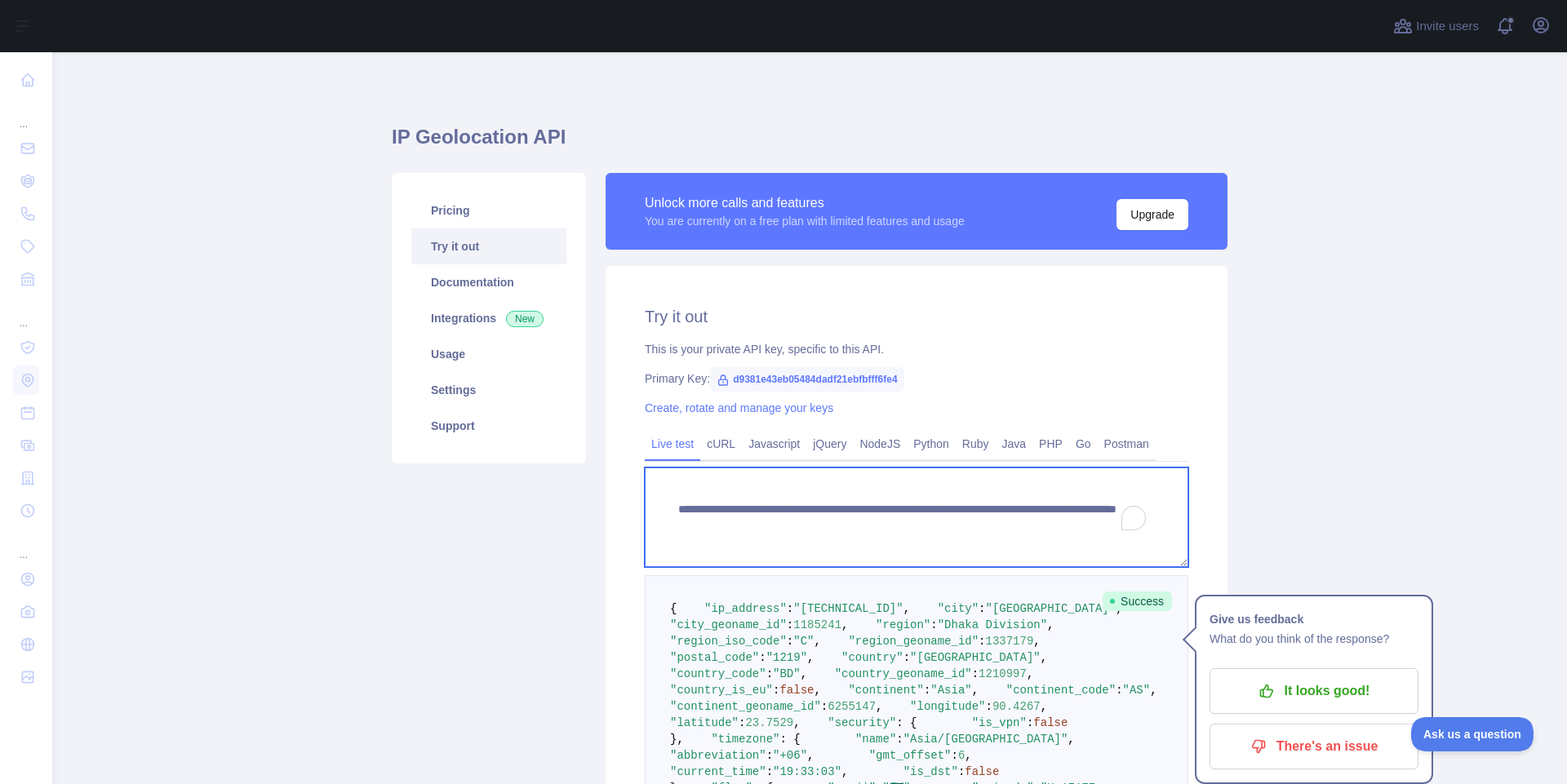
drag, startPoint x: 667, startPoint y: 508, endPoint x: 708, endPoint y: 508, distance: 41.0
click at [708, 508] on textarea "**********" at bounding box center [917, 517] width 544 height 100
drag, startPoint x: 661, startPoint y: 561, endPoint x: 610, endPoint y: 558, distance: 51.1
click at [661, 562] on textarea "**********" at bounding box center [917, 517] width 544 height 100
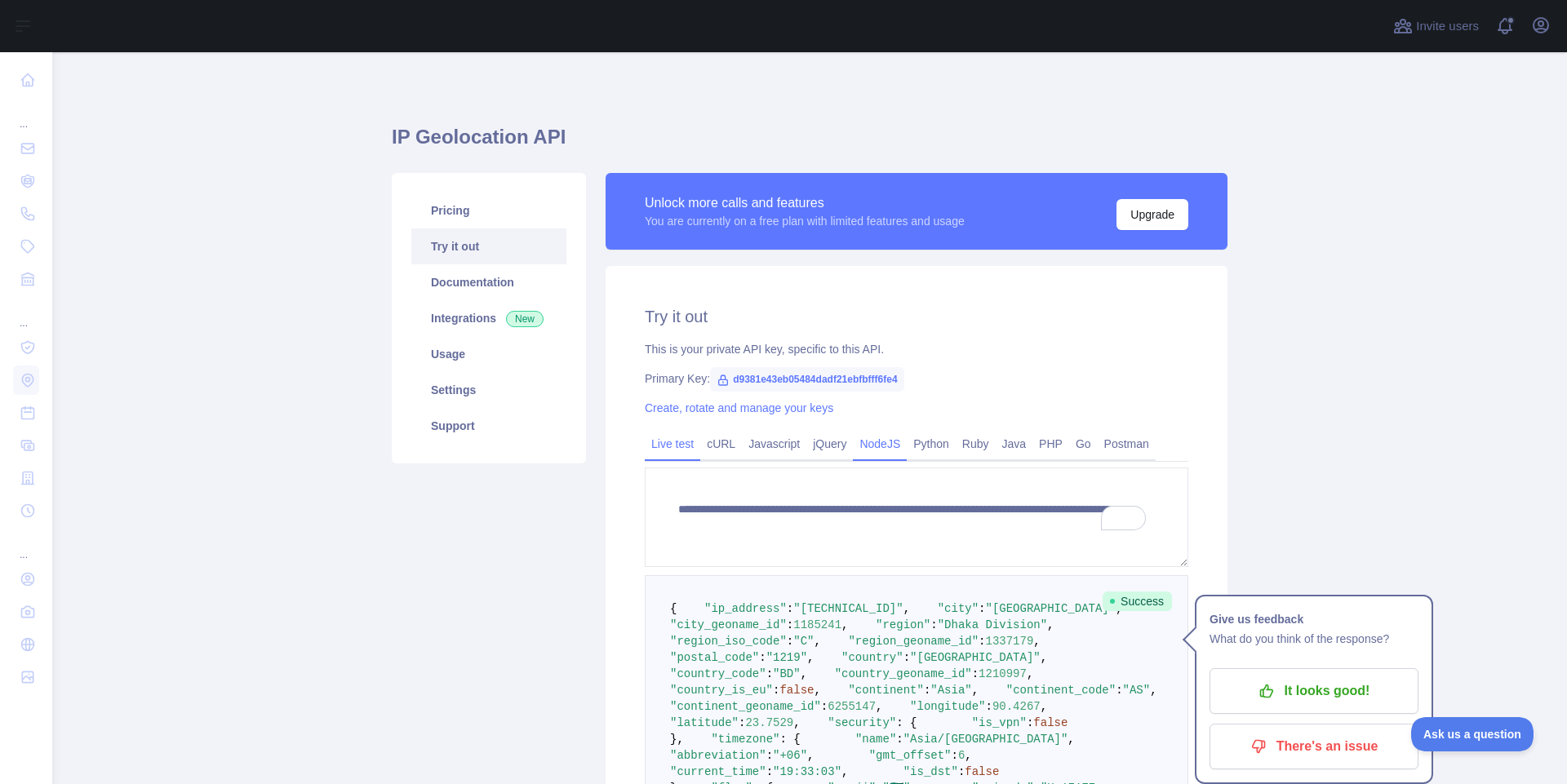
click at [856, 432] on link "NodeJS" at bounding box center [879, 444] width 54 height 26
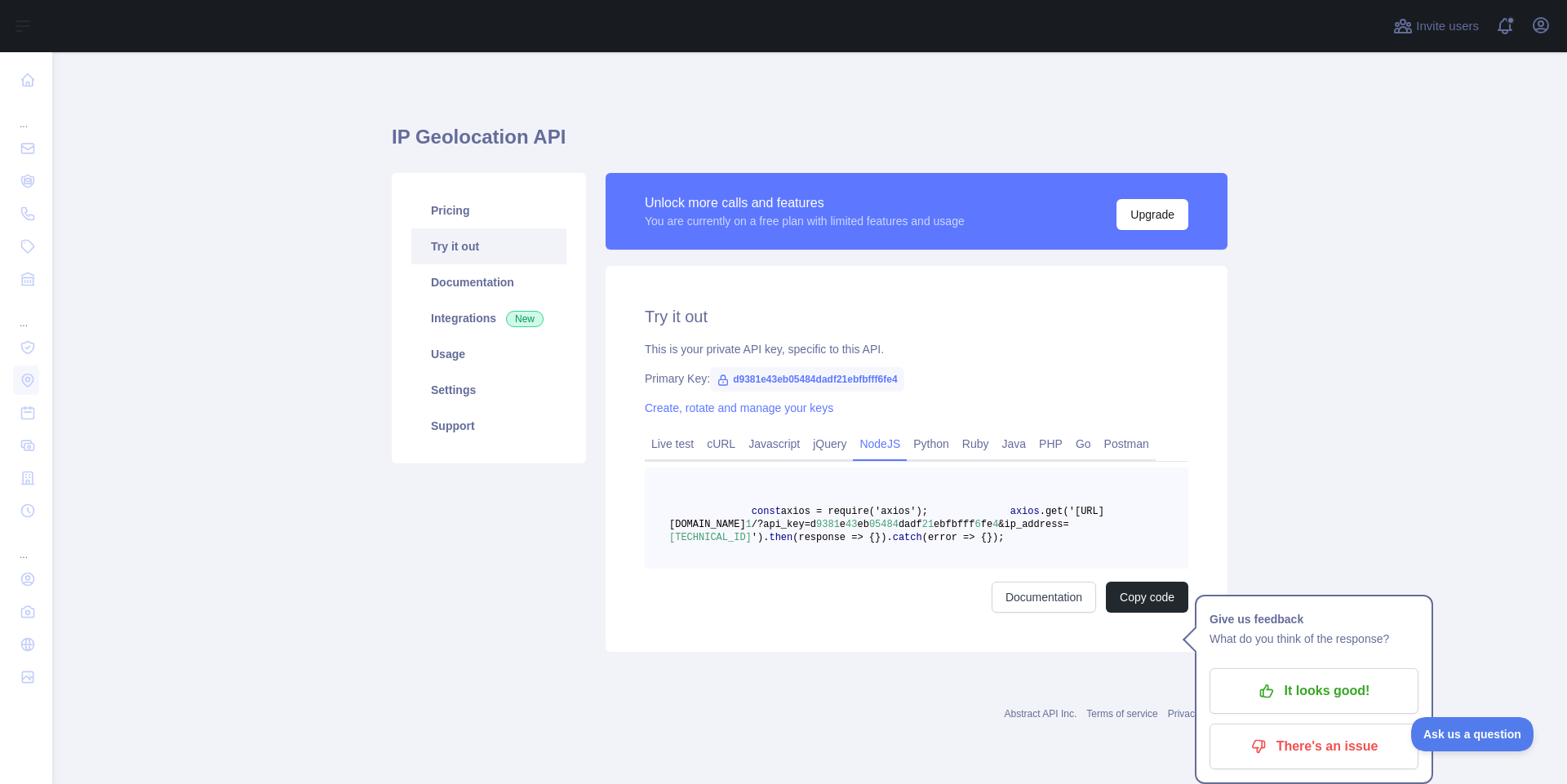
click at [860, 439] on link "NodeJS" at bounding box center [879, 444] width 54 height 26
drag, startPoint x: 840, startPoint y: 551, endPoint x: 850, endPoint y: 567, distance: 18.9
click at [845, 562] on pre "const axios = require('axios'); axios .get('https://ipgeolocation.abstractapi.c…" at bounding box center [917, 518] width 544 height 101
click at [853, 569] on pre "const axios = require('axios'); axios .get('https://ipgeolocation.abstractapi.c…" at bounding box center [917, 518] width 544 height 101
drag, startPoint x: 896, startPoint y: 527, endPoint x: 881, endPoint y: 525, distance: 15.1
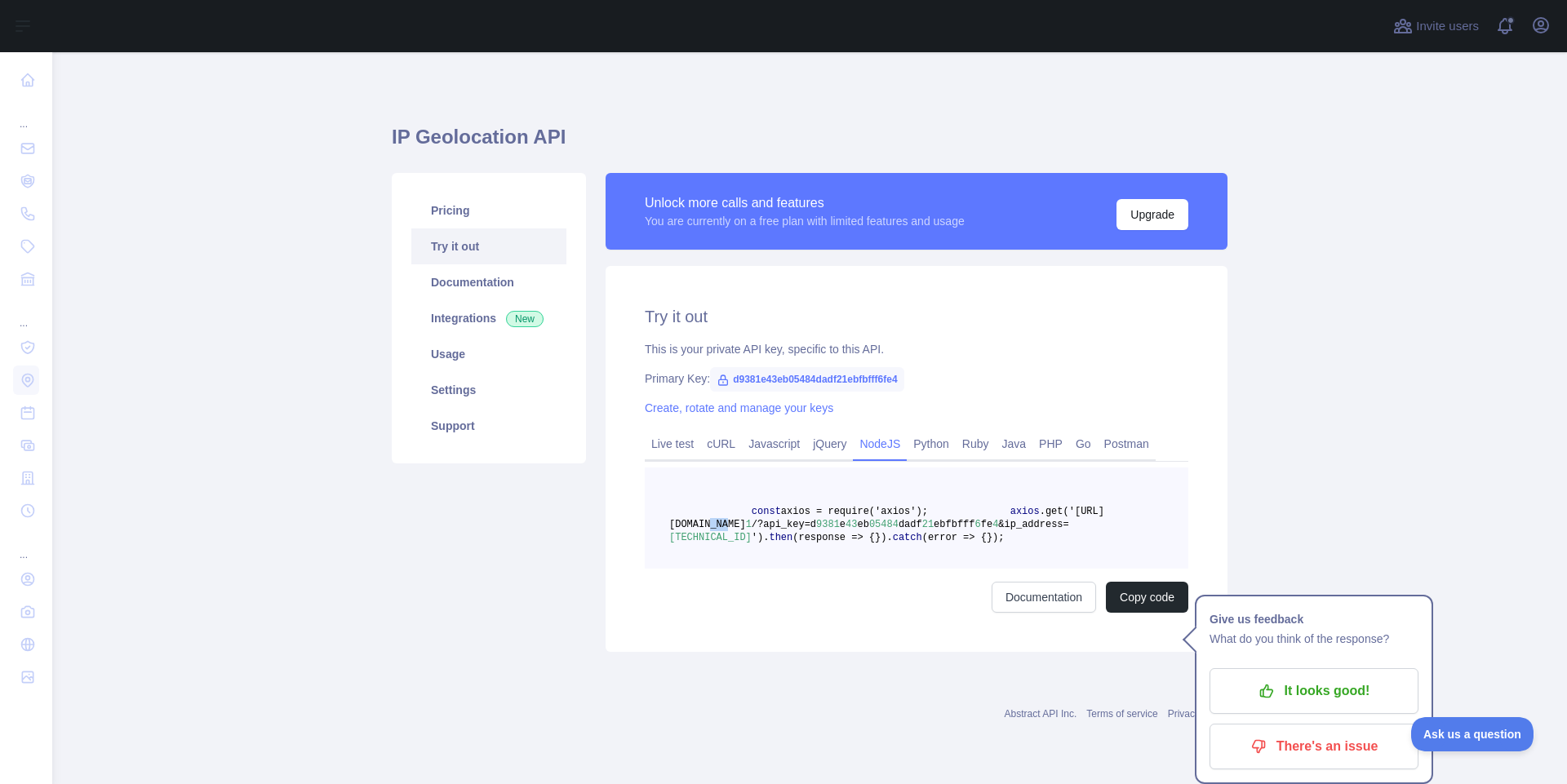
click at [881, 525] on span ".get('https://ipgeolocation.abstractapi.com/v" at bounding box center [886, 518] width 435 height 25
click at [903, 518] on span ".get('https://ipgeolocation.abstractapi.com/v" at bounding box center [886, 518] width 435 height 25
drag, startPoint x: 919, startPoint y: 592, endPoint x: 894, endPoint y: 600, distance: 26.2
click at [907, 569] on pre "const axios = require('axios'); axios .get('https://ipgeolocation.abstractapi.c…" at bounding box center [917, 518] width 544 height 101
drag, startPoint x: 1021, startPoint y: 535, endPoint x: 649, endPoint y: 522, distance: 372.2
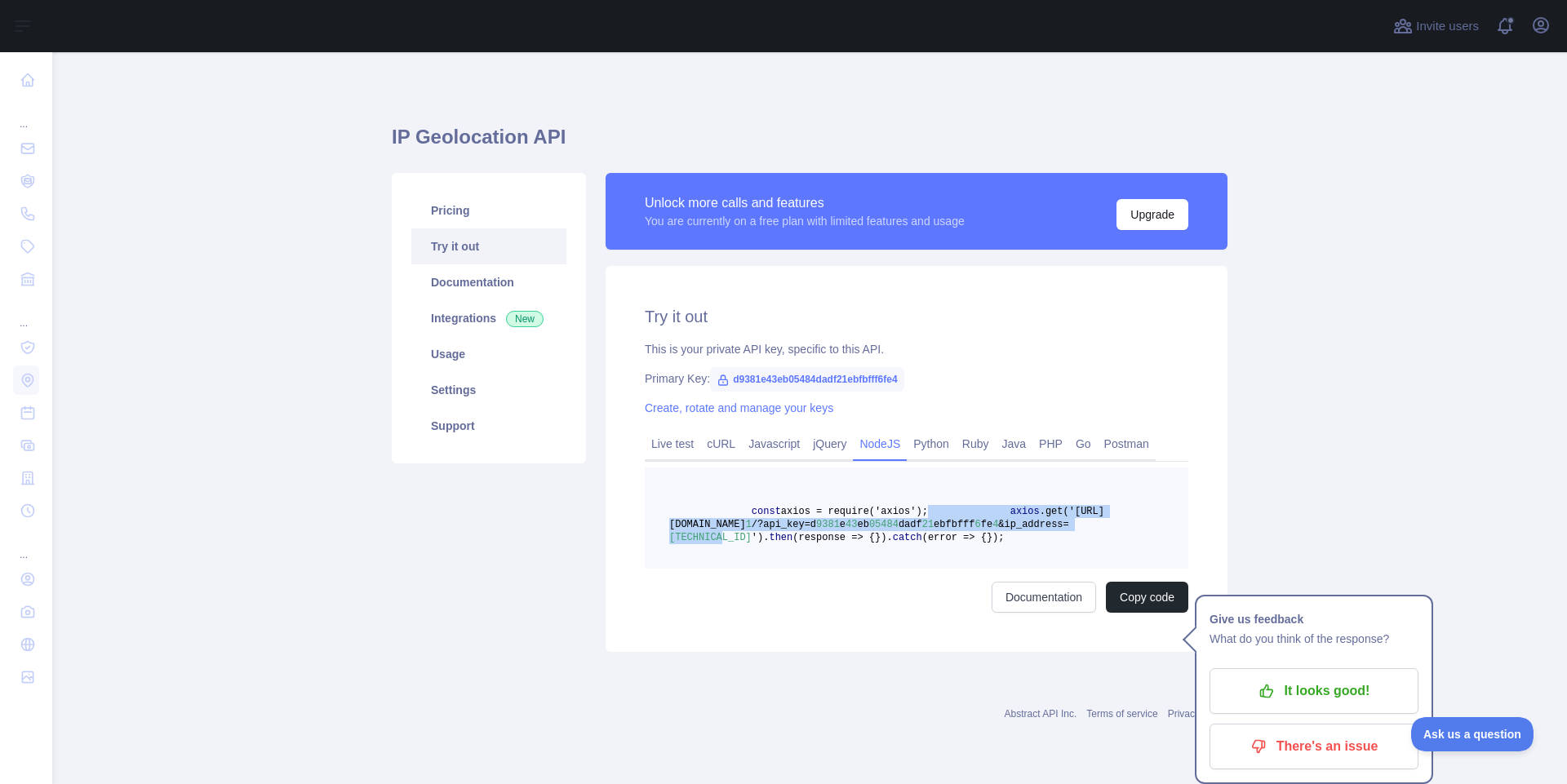
click at [649, 522] on pre "const axios = require('axios'); axios .get('https://ipgeolocation.abstractapi.c…" at bounding box center [917, 518] width 544 height 101
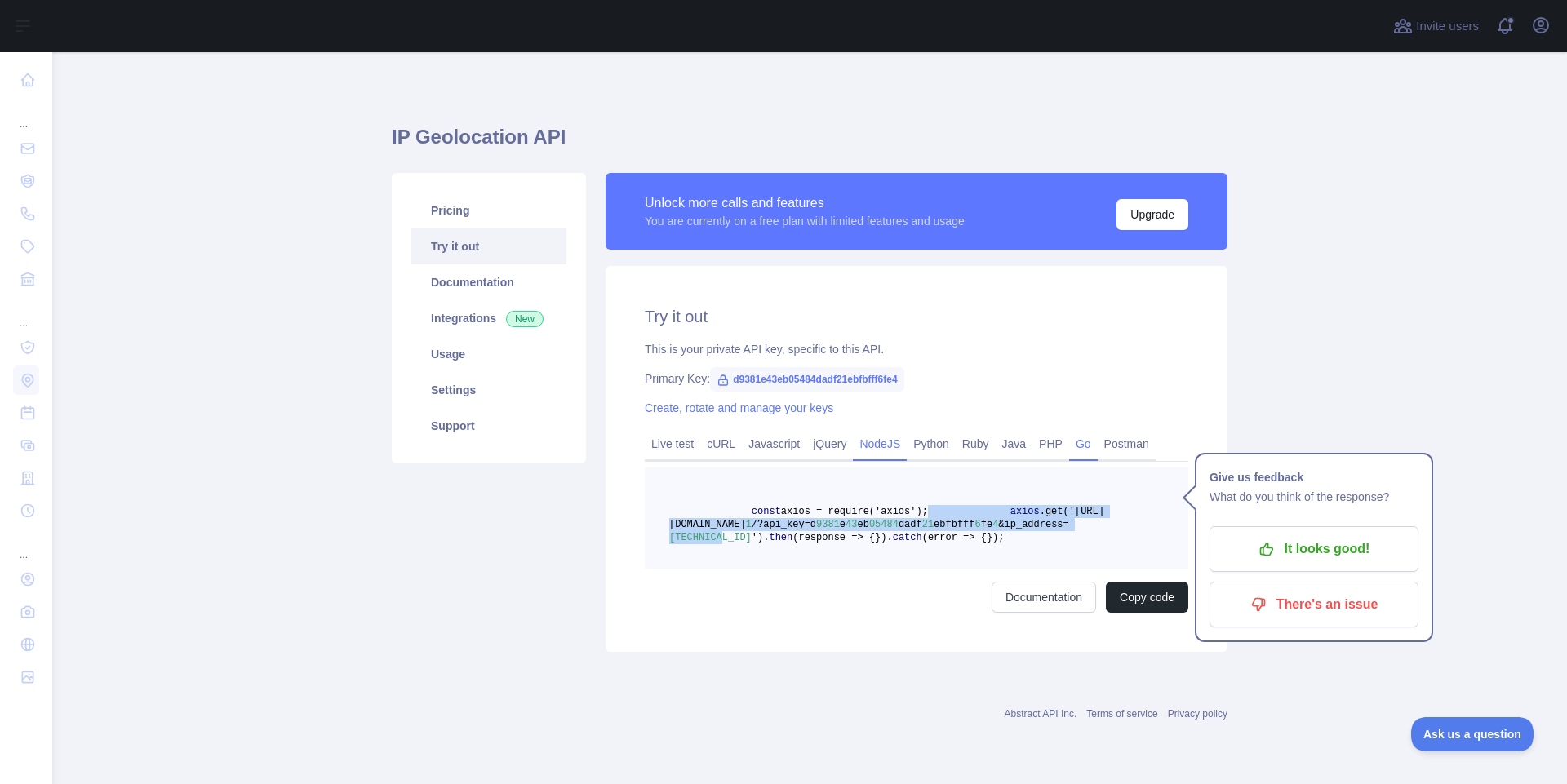
scroll to position [41, 0]
click at [816, 506] on span ".get('https://ipgeolocation.abstractapi.com/v" at bounding box center [886, 518] width 435 height 25
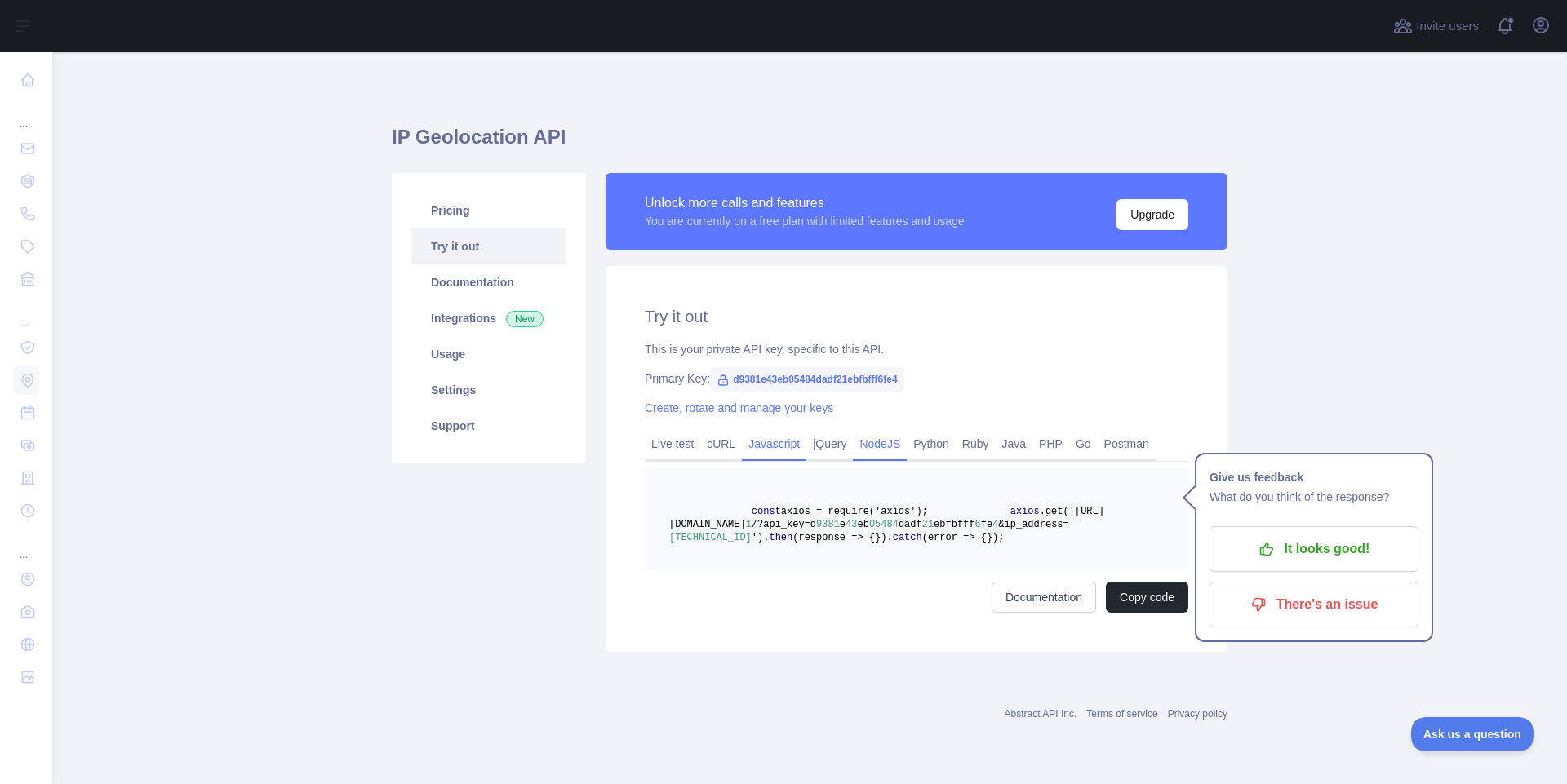
click at [793, 431] on link "Javascript" at bounding box center [774, 444] width 64 height 26
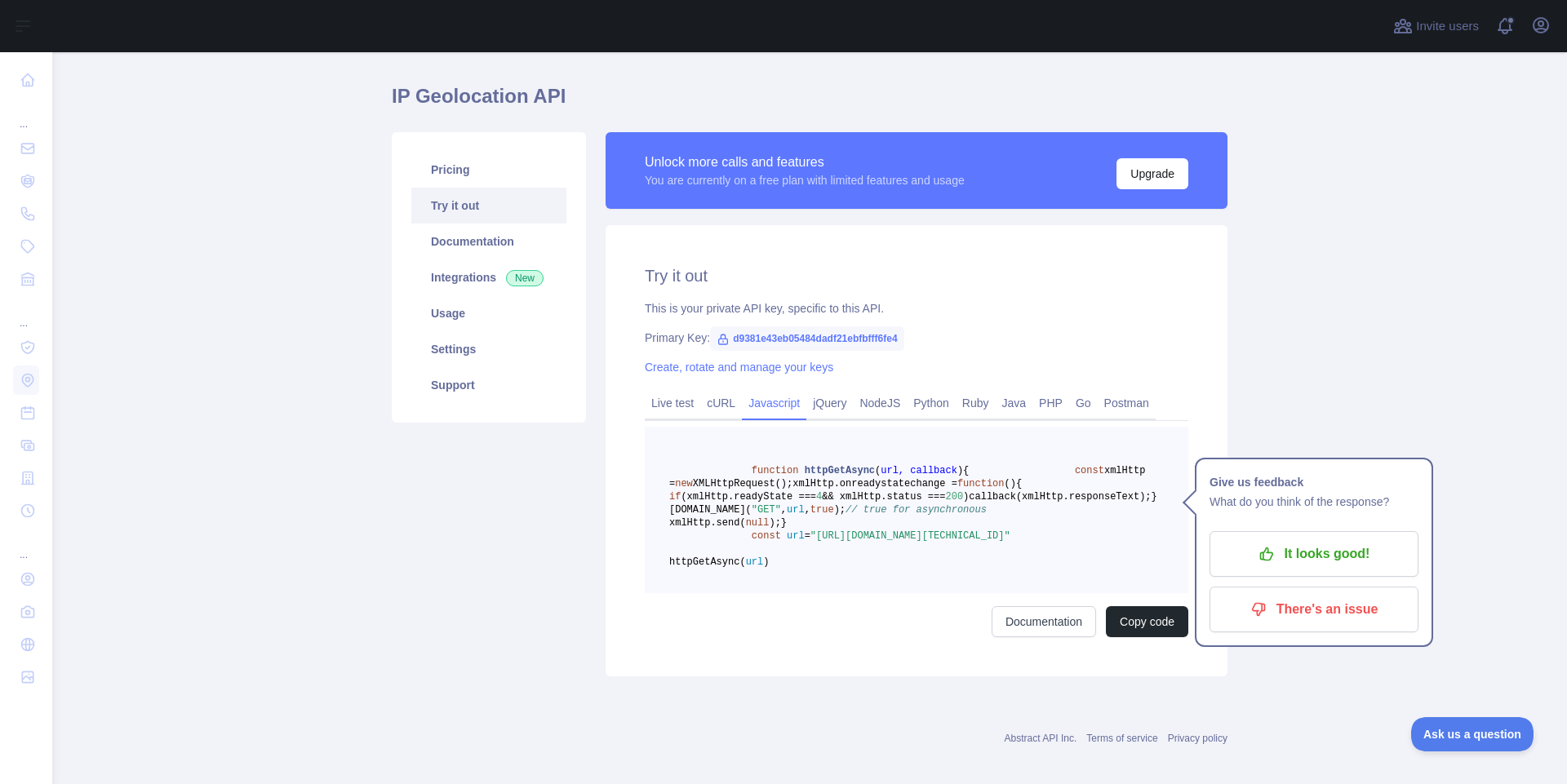
scroll to position [133, 0]
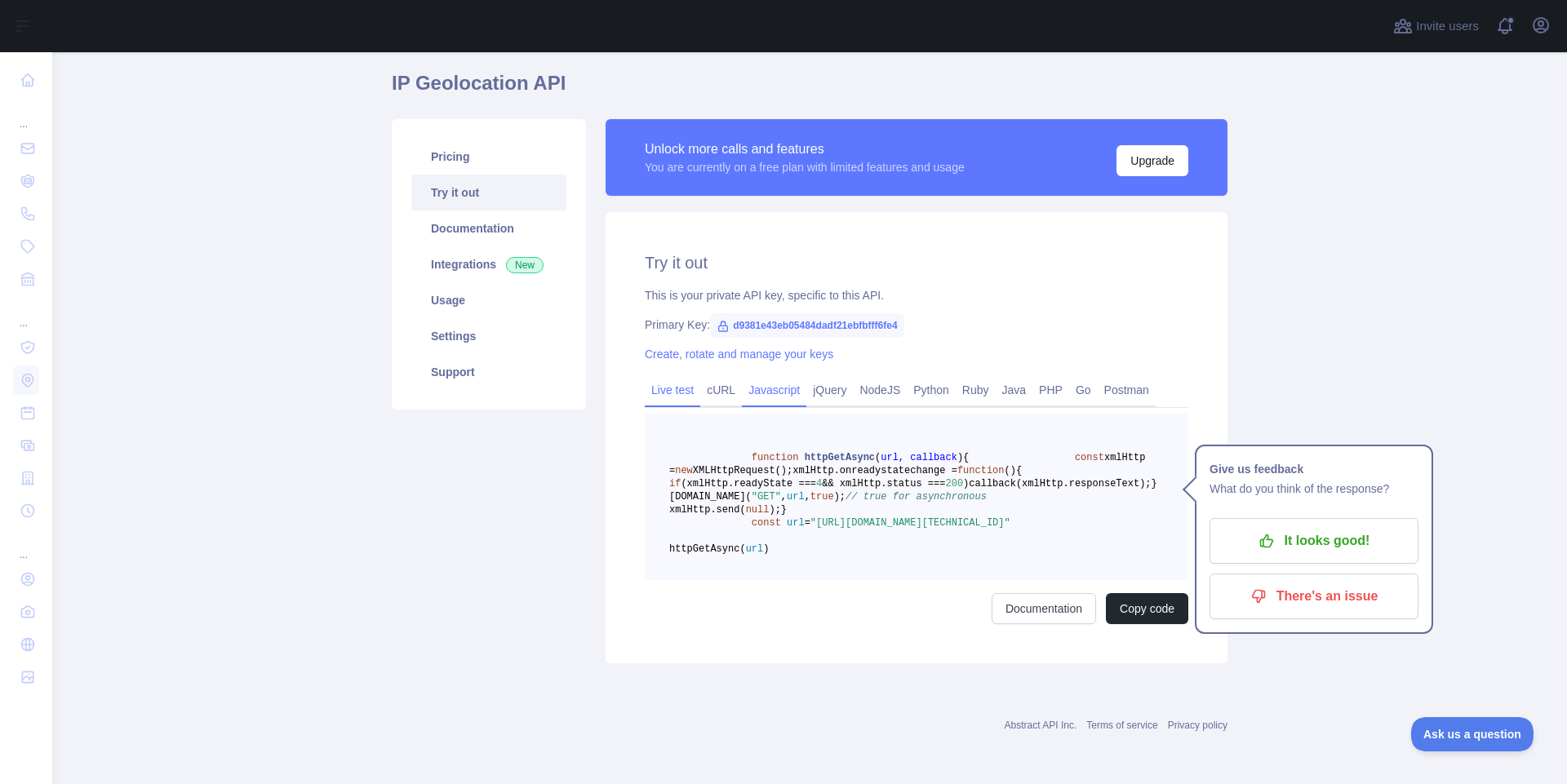
click at [680, 377] on link "Live test" at bounding box center [672, 390] width 55 height 26
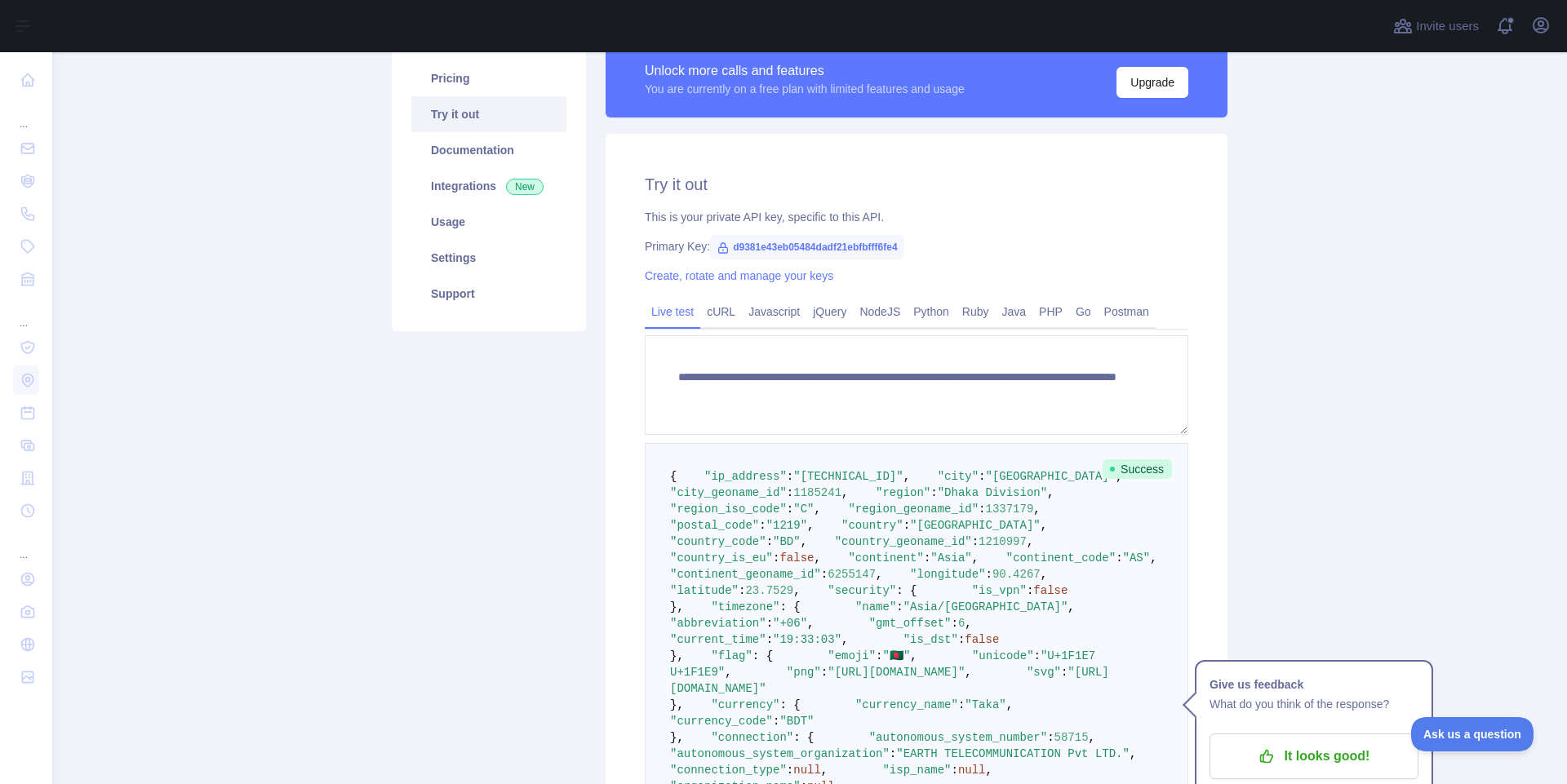
scroll to position [279, 0]
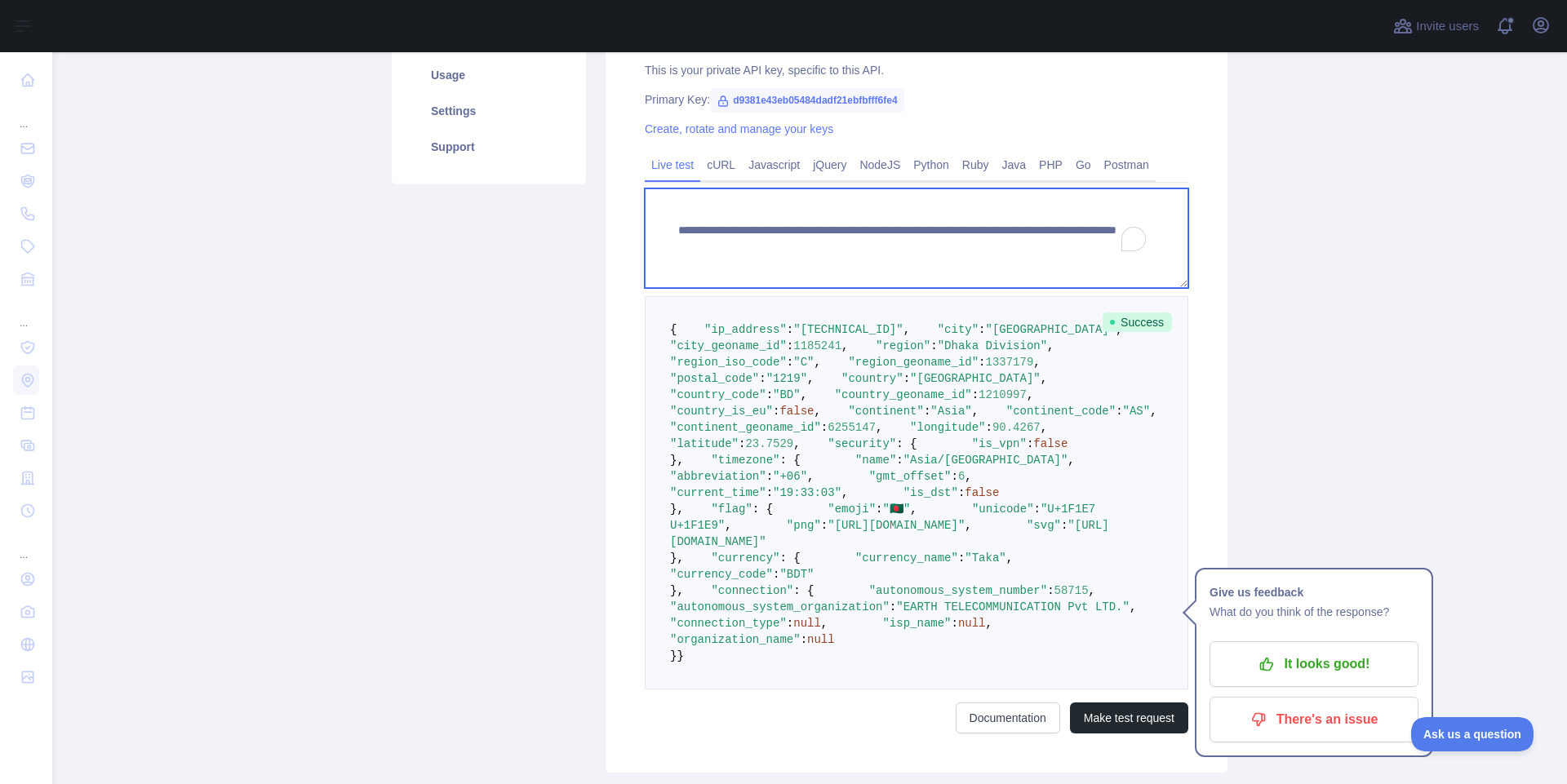
drag, startPoint x: 667, startPoint y: 224, endPoint x: 895, endPoint y: 251, distance: 229.6
click at [895, 251] on textarea "**********" at bounding box center [917, 238] width 544 height 100
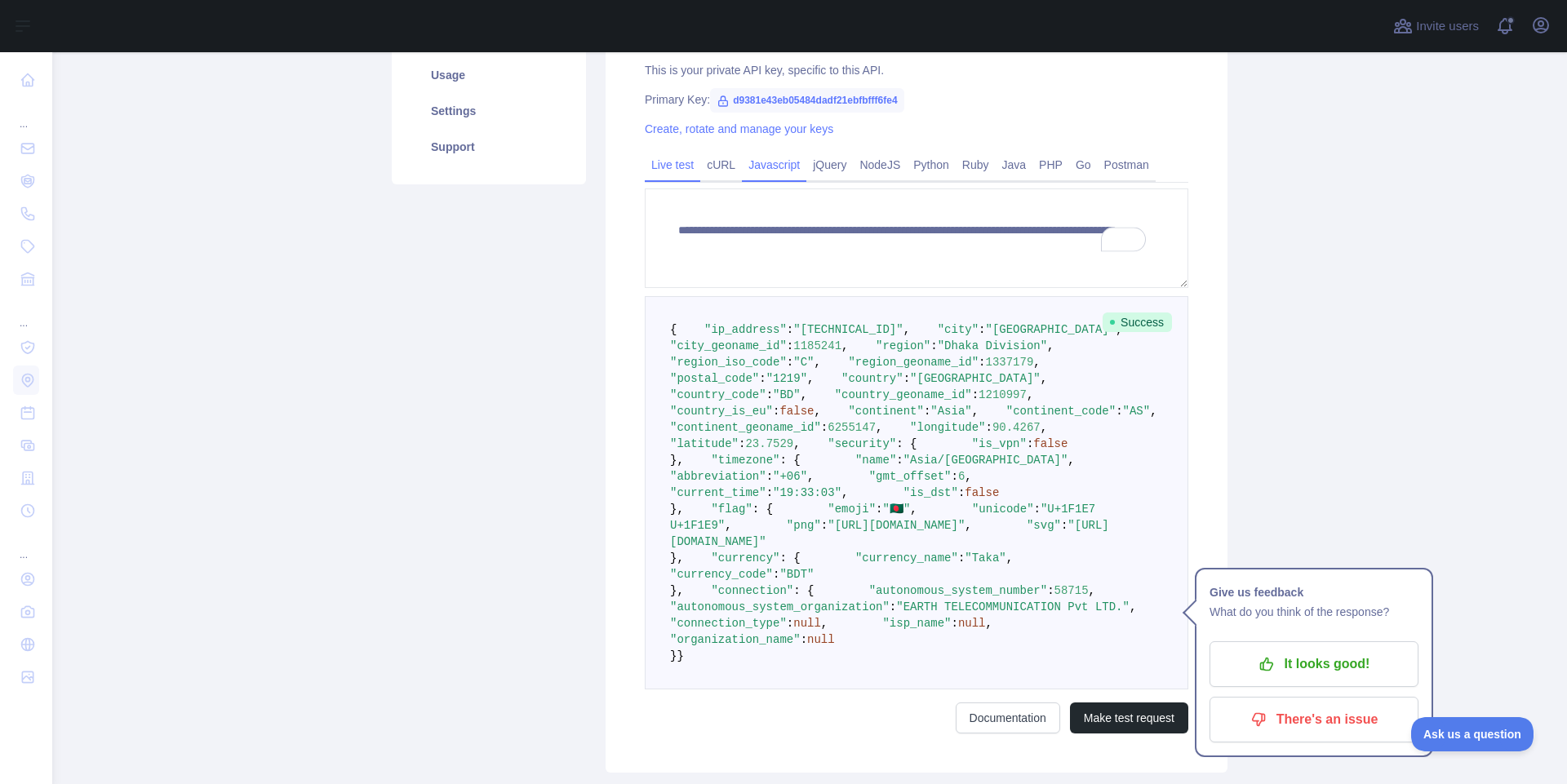
click at [757, 162] on link "Javascript" at bounding box center [774, 165] width 64 height 26
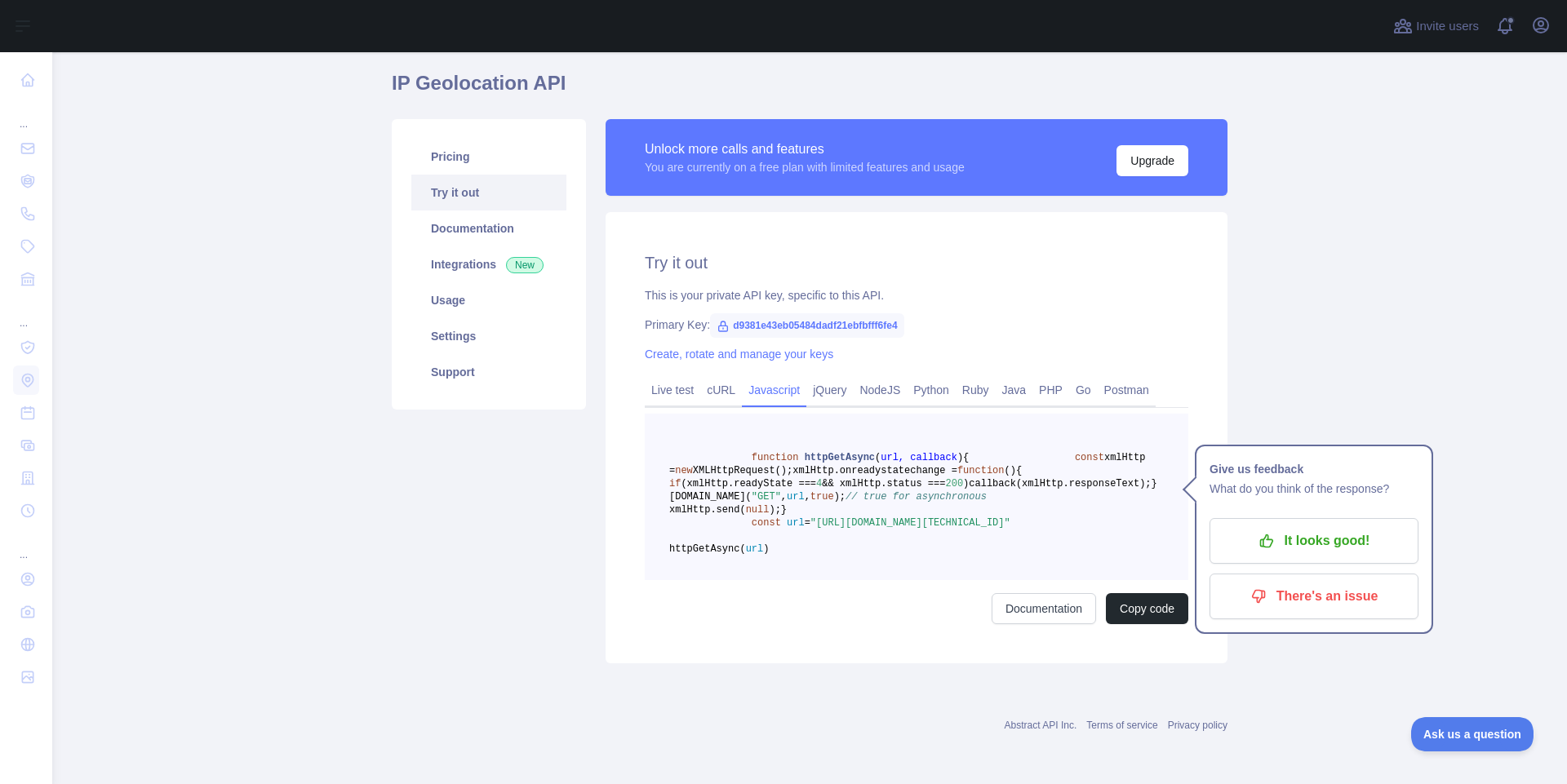
scroll to position [133, 0]
drag, startPoint x: 858, startPoint y: 385, endPoint x: 999, endPoint y: 386, distance: 141.0
click at [999, 413] on pre "function httpGetAsync ( url, callback ) { const xmlHttp = new XMLHttpRequest();…" at bounding box center [917, 497] width 544 height 166
click at [945, 478] on span "&& xmlHttp.status ===" at bounding box center [884, 484] width 124 height 12
drag, startPoint x: 855, startPoint y: 458, endPoint x: 985, endPoint y: 446, distance: 130.6
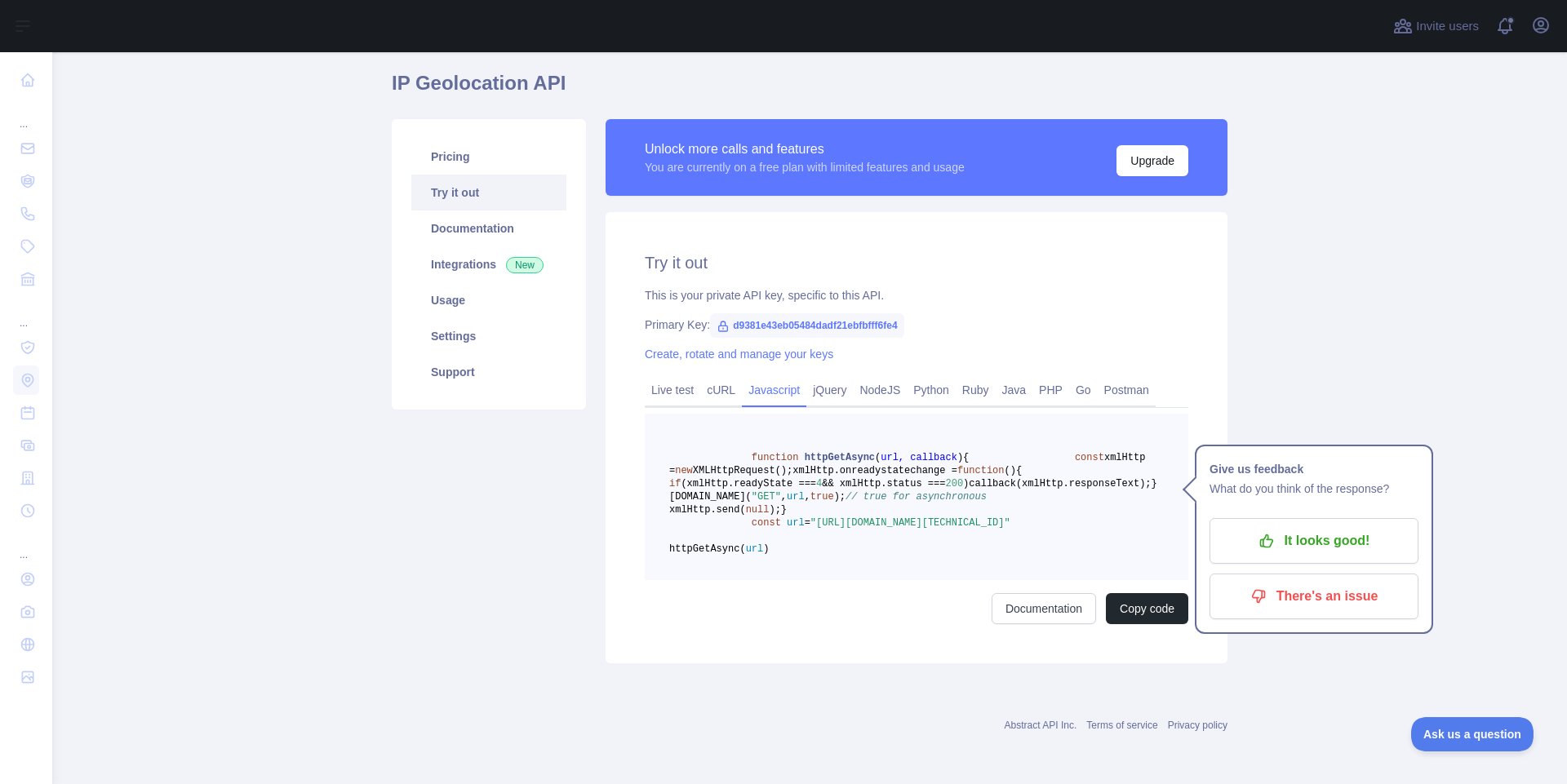
click at [985, 446] on pre "function httpGetAsync ( url, callback ) { const xmlHttp = new XMLHttpRequest();…" at bounding box center [917, 497] width 544 height 166
click at [956, 483] on pre "function httpGetAsync ( url, callback ) { const xmlHttp = new XMLHttpRequest();…" at bounding box center [917, 497] width 544 height 166
click at [715, 377] on link "cURL" at bounding box center [721, 390] width 42 height 26
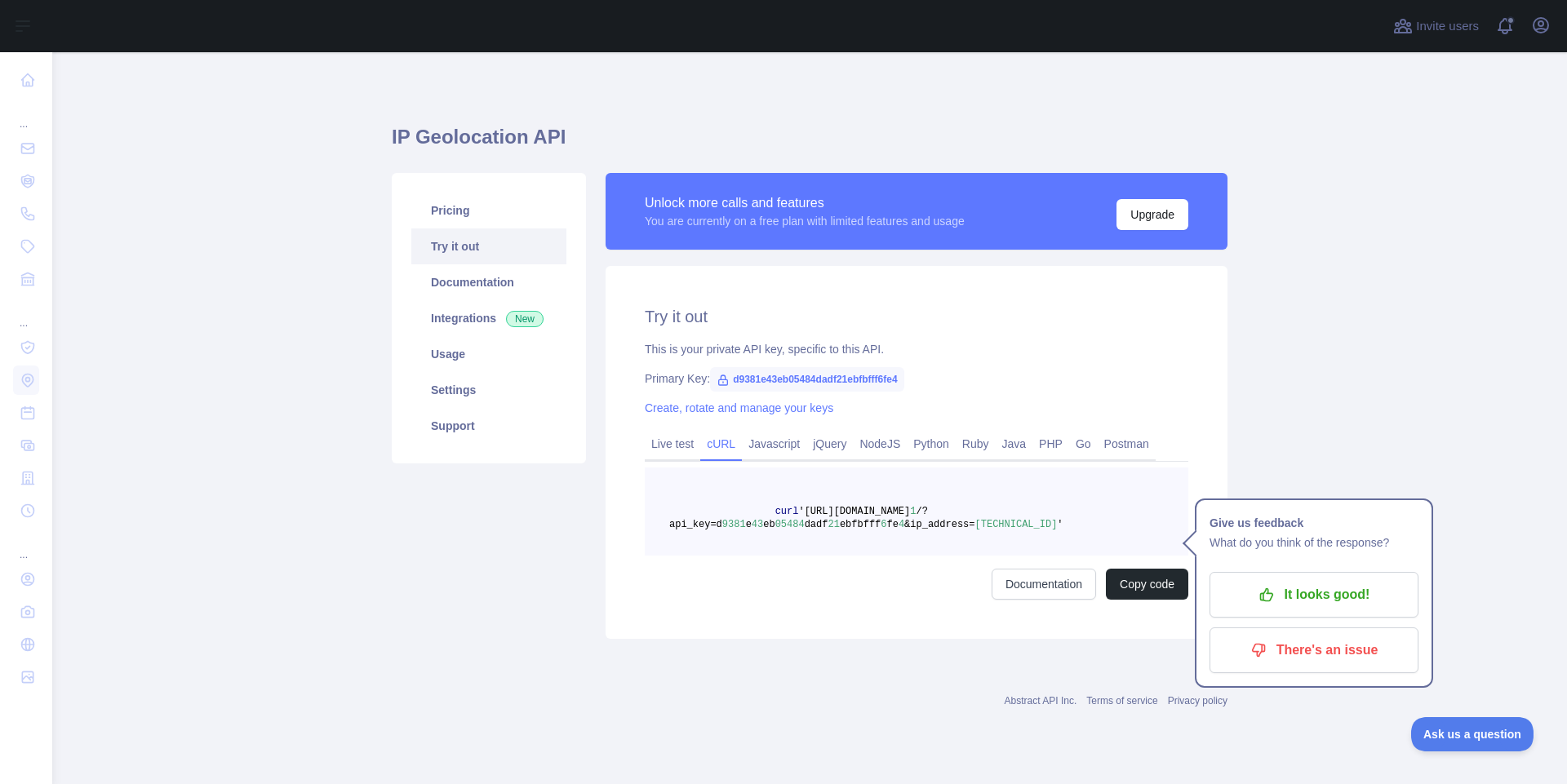
scroll to position [0, 0]
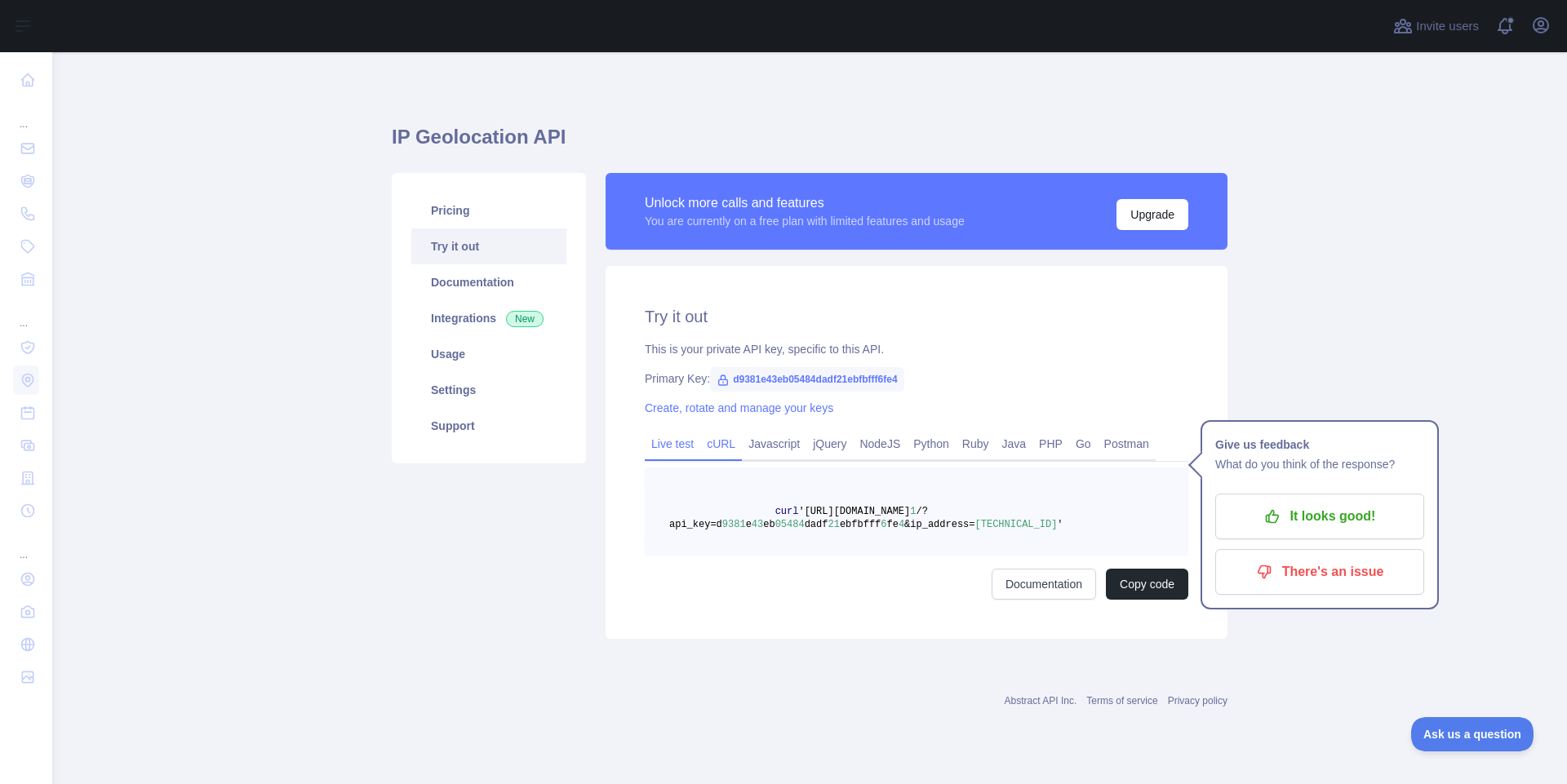
click at [676, 446] on link "Live test" at bounding box center [672, 444] width 55 height 26
